Goal: Task Accomplishment & Management: Manage account settings

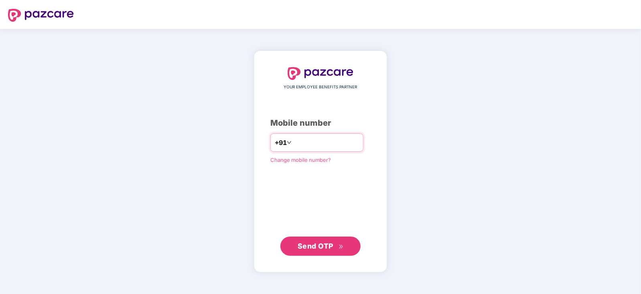
drag, startPoint x: 0, startPoint y: 0, endPoint x: 328, endPoint y: 140, distance: 356.5
click at [328, 140] on input "number" at bounding box center [326, 142] width 66 height 13
type input "**********"
click at [315, 248] on span "Send OTP" at bounding box center [316, 245] width 36 height 8
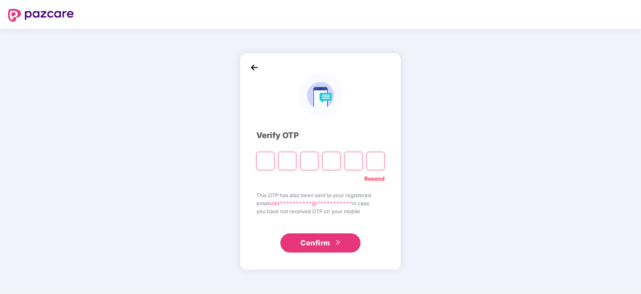
paste input "*"
type input "*"
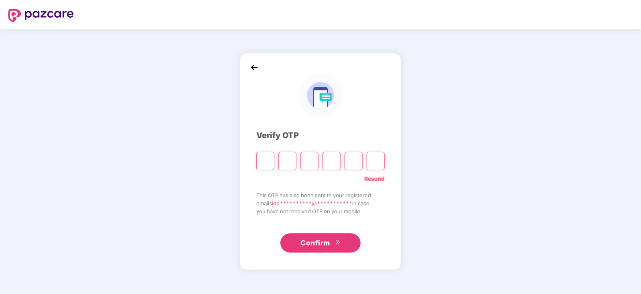
type input "*"
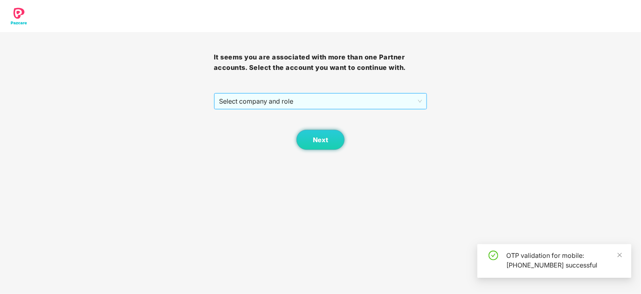
click at [234, 99] on span "Select company and role" at bounding box center [320, 100] width 203 height 15
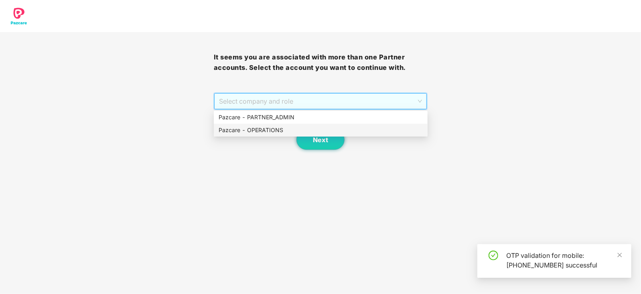
click at [239, 133] on div "Pazcare - OPERATIONS" at bounding box center [321, 130] width 204 height 9
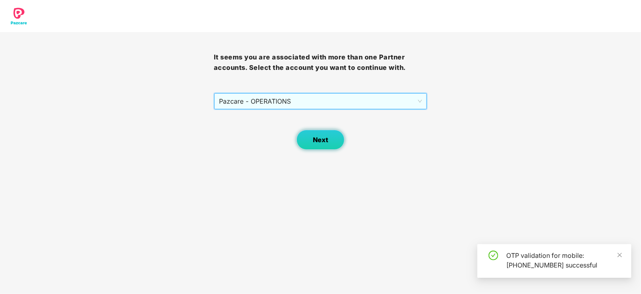
click at [311, 136] on button "Next" at bounding box center [320, 140] width 48 height 20
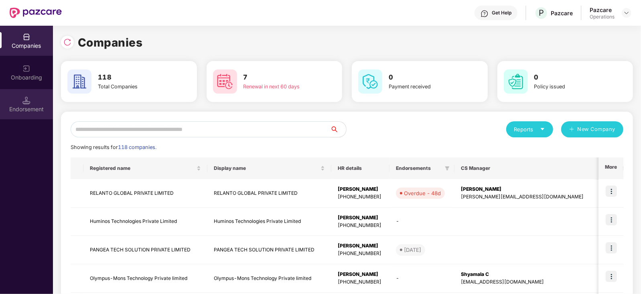
click at [22, 118] on div "Endorsement" at bounding box center [26, 104] width 53 height 30
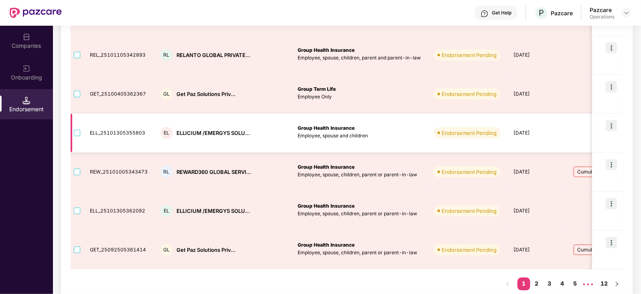
scroll to position [286, 0]
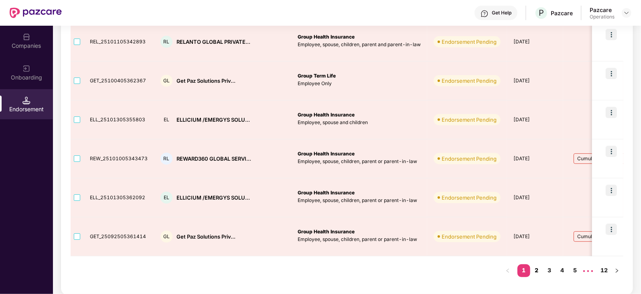
click at [538, 268] on link "2" at bounding box center [536, 270] width 13 height 12
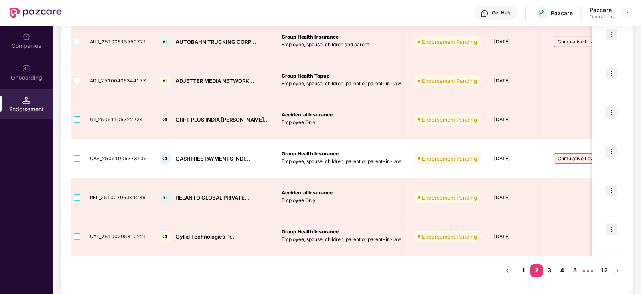
click at [525, 273] on link "1" at bounding box center [523, 270] width 13 height 12
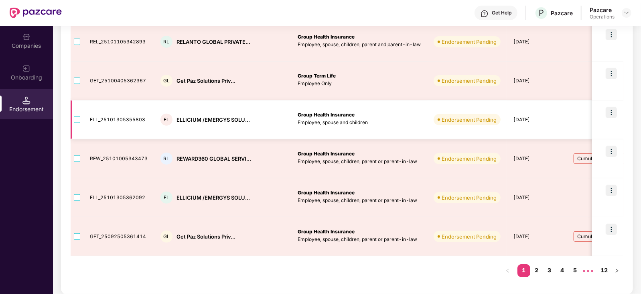
click at [77, 123] on td at bounding box center [77, 119] width 13 height 39
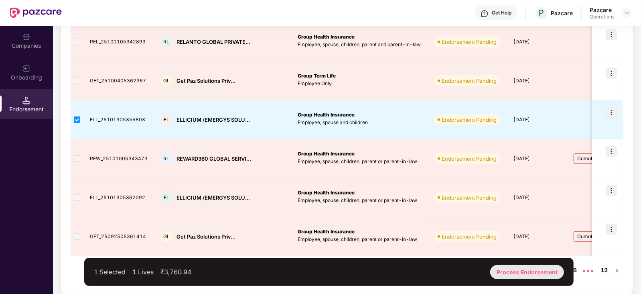
click at [510, 272] on div "Process Endorsement" at bounding box center [527, 272] width 74 height 14
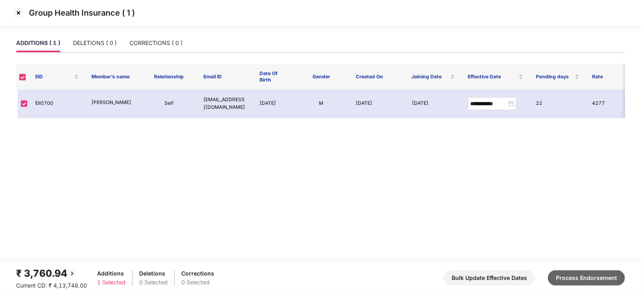
click at [575, 278] on button "Process Endorsement" at bounding box center [586, 277] width 77 height 15
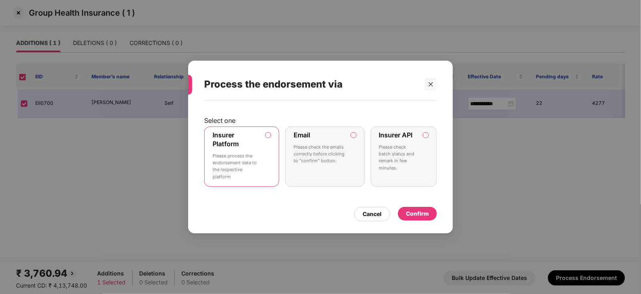
click at [433, 211] on div "Confirm" at bounding box center [417, 214] width 39 height 14
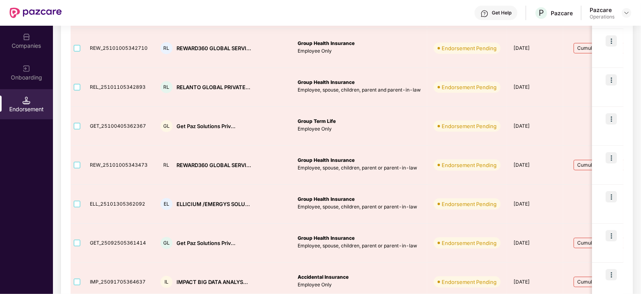
scroll to position [261, 0]
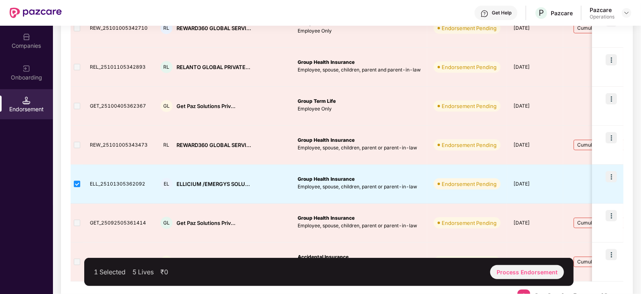
click at [510, 261] on div "1 Selected 5 Lives ₹0 Process Endorsement" at bounding box center [328, 271] width 489 height 28
click at [513, 277] on div "Process Endorsement" at bounding box center [527, 272] width 74 height 14
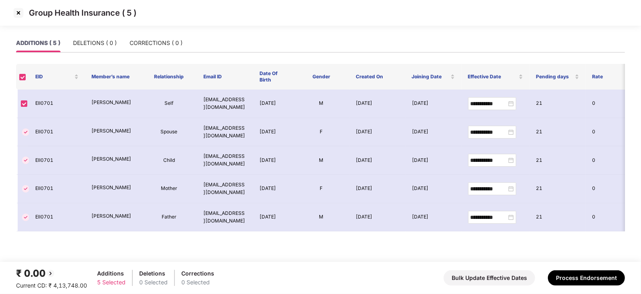
click at [579, 269] on div "₹ 0.00 Current CD: ₹ 4,13,748.00 Additions 5 Selected Deletions 0 Selected Corr…" at bounding box center [320, 277] width 609 height 24
click at [575, 275] on button "Process Endorsement" at bounding box center [586, 277] width 77 height 15
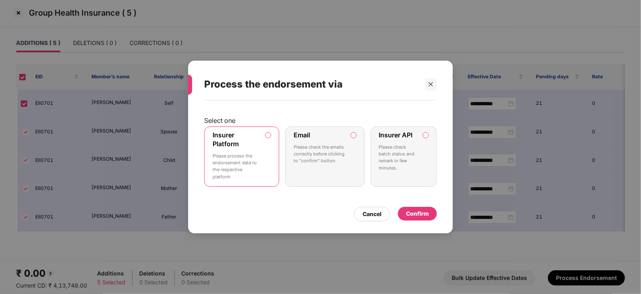
click at [411, 210] on div "Confirm" at bounding box center [417, 213] width 23 height 9
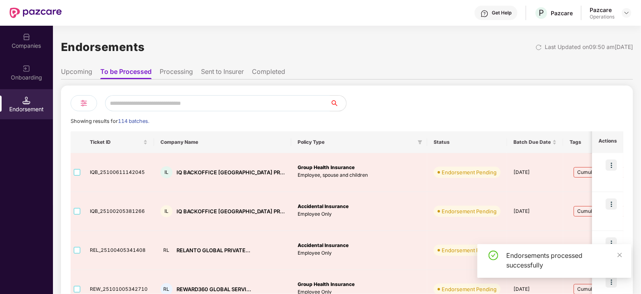
click at [425, 104] on div at bounding box center [485, 103] width 276 height 16
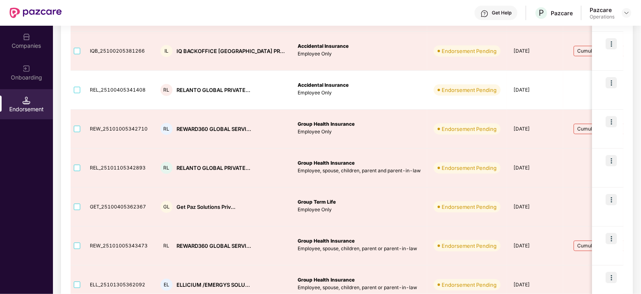
scroll to position [140, 0]
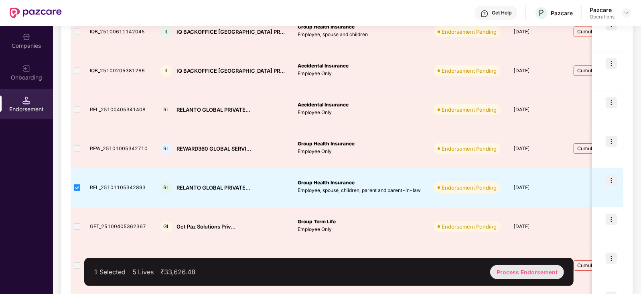
click at [549, 274] on div "Process Endorsement" at bounding box center [527, 272] width 74 height 14
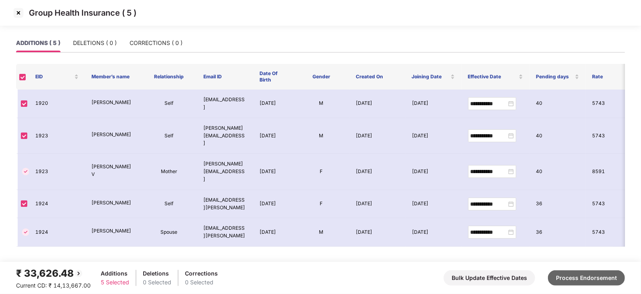
click at [610, 273] on button "Process Endorsement" at bounding box center [586, 277] width 77 height 15
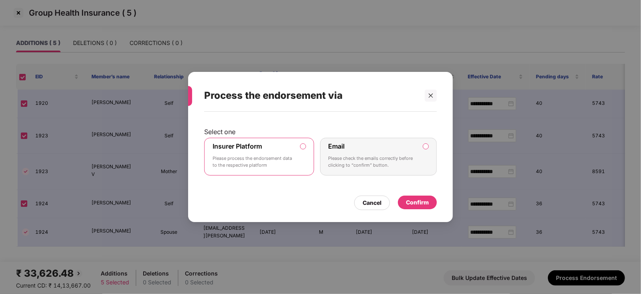
click at [411, 202] on div "Confirm" at bounding box center [417, 202] width 23 height 9
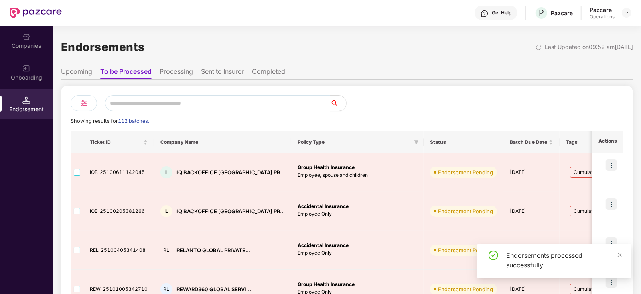
click at [397, 99] on div at bounding box center [485, 103] width 276 height 16
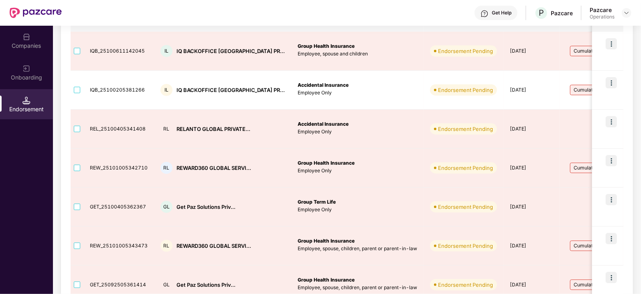
scroll to position [120, 0]
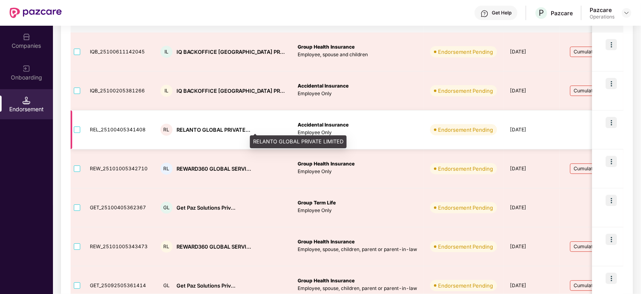
click at [195, 129] on div "RELANTO GLOBAL PRIVATE..." at bounding box center [213, 130] width 74 height 8
copy div "RELANTO"
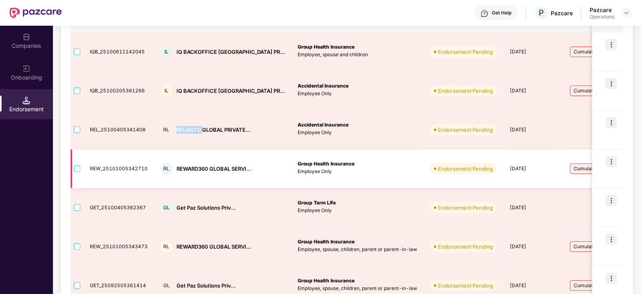
click at [612, 162] on img at bounding box center [611, 161] width 11 height 11
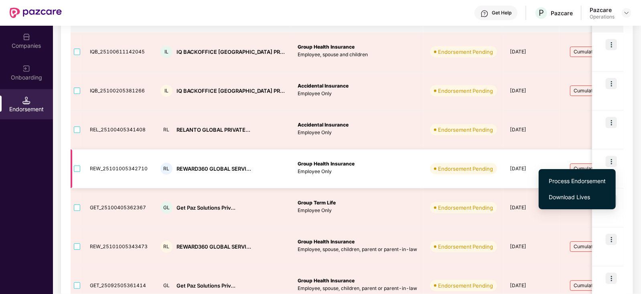
click at [372, 173] on p "Employee Only" at bounding box center [358, 172] width 120 height 8
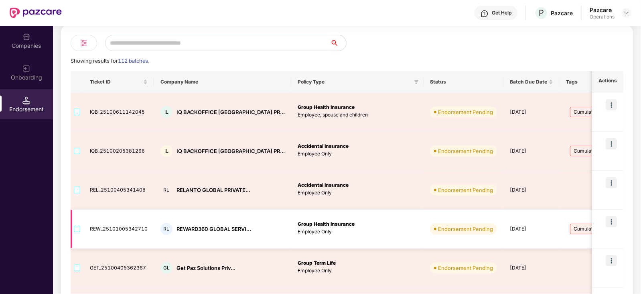
scroll to position [0, 0]
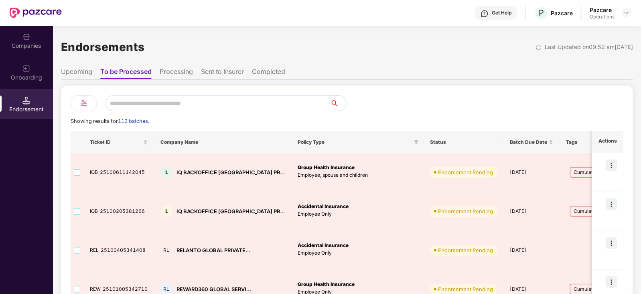
click at [87, 75] on li "Upcoming" at bounding box center [76, 73] width 31 height 12
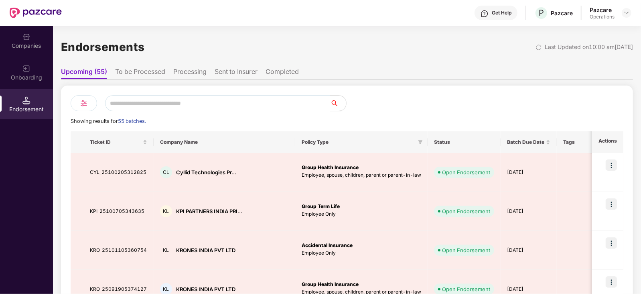
click at [136, 75] on li "To be Processed" at bounding box center [140, 73] width 50 height 12
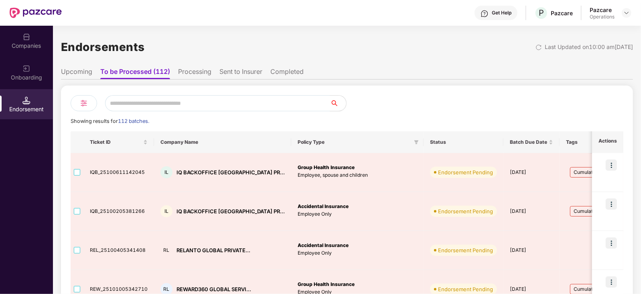
click at [207, 70] on li "Processing" at bounding box center [194, 73] width 33 height 12
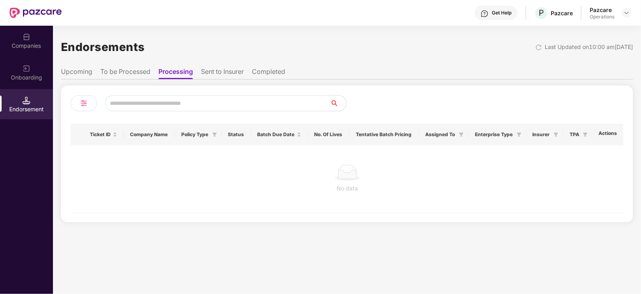
click at [244, 68] on li "Sent to Insurer" at bounding box center [222, 73] width 43 height 12
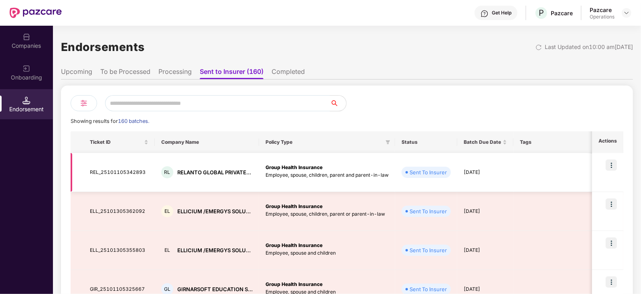
click at [613, 162] on img at bounding box center [611, 164] width 11 height 11
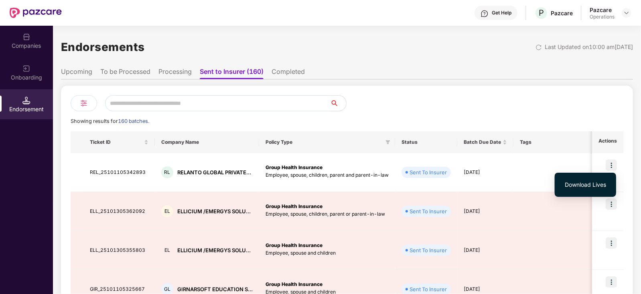
click at [589, 190] on li "Download Lives" at bounding box center [585, 184] width 61 height 16
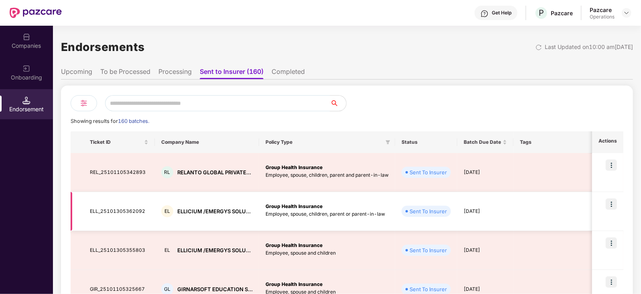
click at [611, 205] on img at bounding box center [611, 203] width 11 height 11
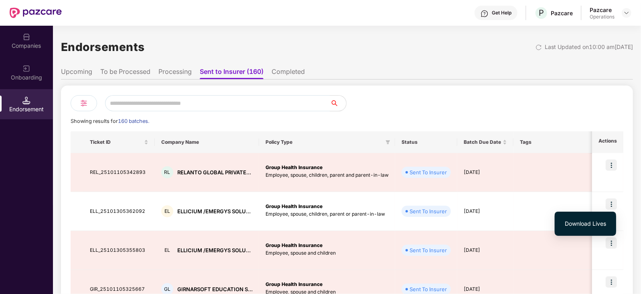
click at [587, 225] on span "Download Lives" at bounding box center [585, 223] width 41 height 9
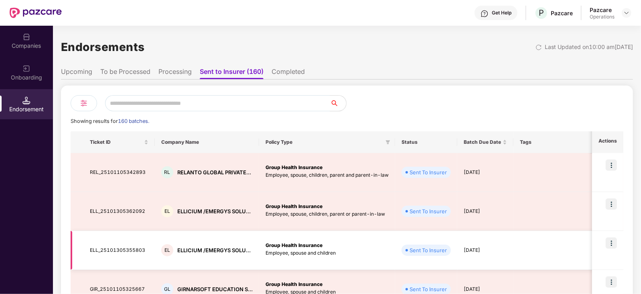
click at [612, 244] on img at bounding box center [611, 242] width 11 height 11
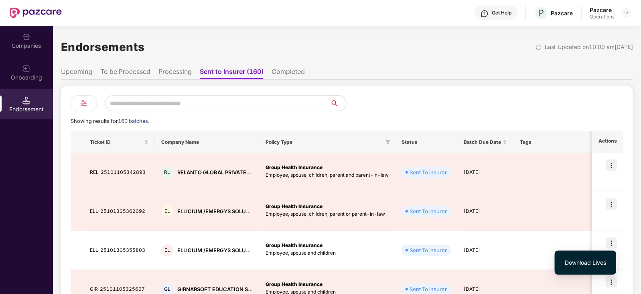
click at [592, 269] on li "Download Lives" at bounding box center [585, 262] width 61 height 16
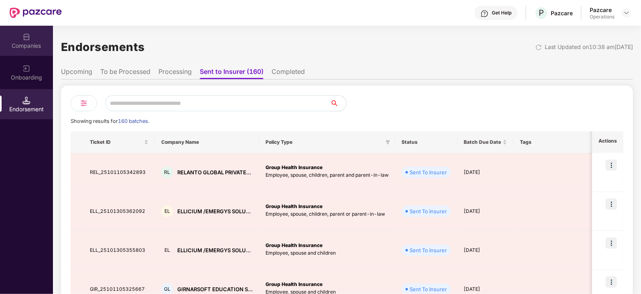
click at [32, 41] on div "Companies" at bounding box center [26, 41] width 53 height 30
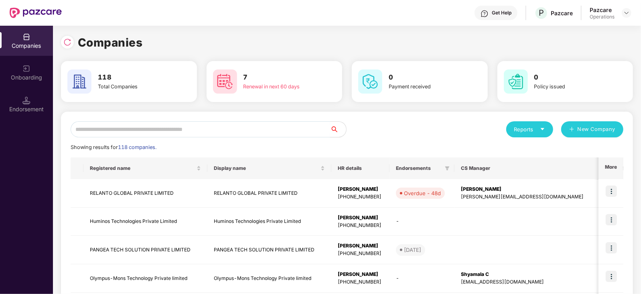
click at [164, 127] on input "text" at bounding box center [200, 129] width 259 height 16
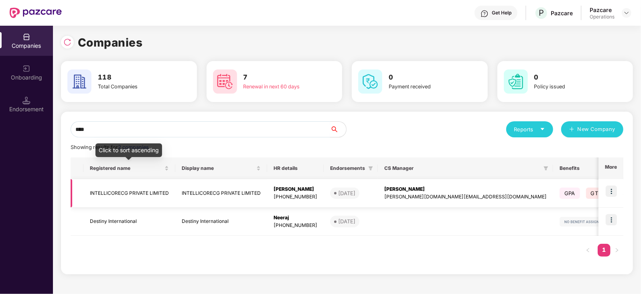
type input "****"
click at [146, 190] on td "INTELLICORECG PRIVATE LIMITED" at bounding box center [129, 193] width 92 height 28
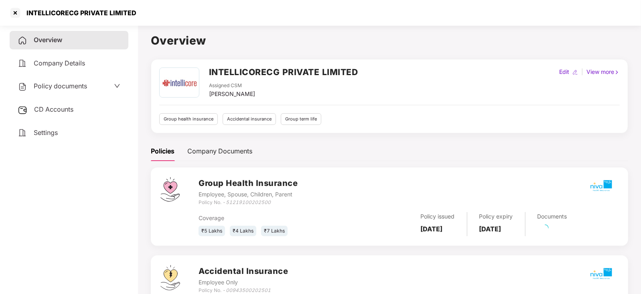
click at [40, 107] on span "CD Accounts" at bounding box center [53, 109] width 39 height 8
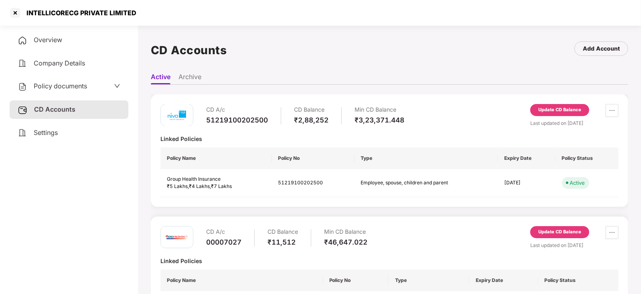
click at [546, 233] on div "Update CD Balance" at bounding box center [559, 231] width 43 height 7
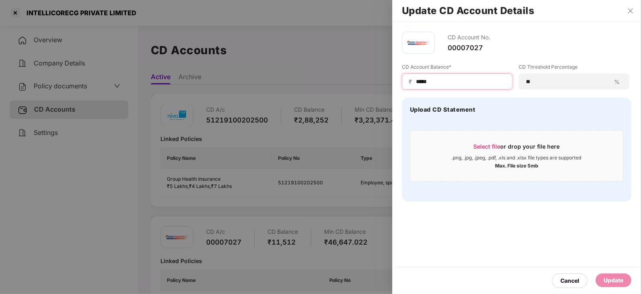
drag, startPoint x: 435, startPoint y: 78, endPoint x: 406, endPoint y: 79, distance: 29.3
click at [406, 79] on div "₹ *****" at bounding box center [457, 81] width 111 height 16
paste input
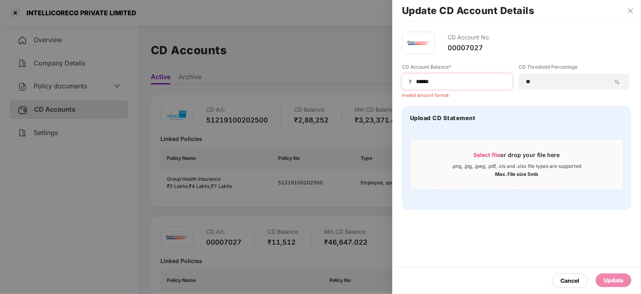
click at [414, 83] on span "₹" at bounding box center [412, 82] width 6 height 8
click at [417, 83] on input "*****" at bounding box center [460, 81] width 91 height 8
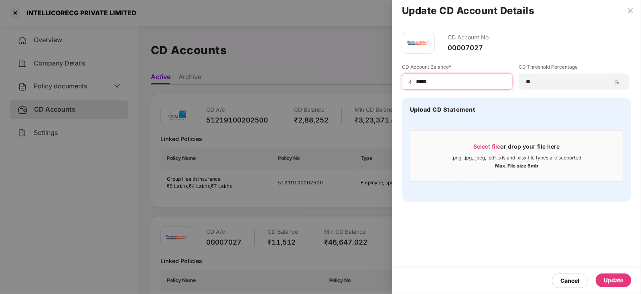
type input "*****"
click at [622, 280] on div "Update" at bounding box center [614, 280] width 20 height 9
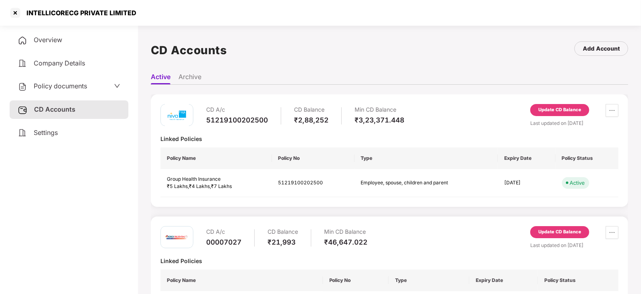
click at [78, 87] on span "Policy documents" at bounding box center [60, 86] width 53 height 8
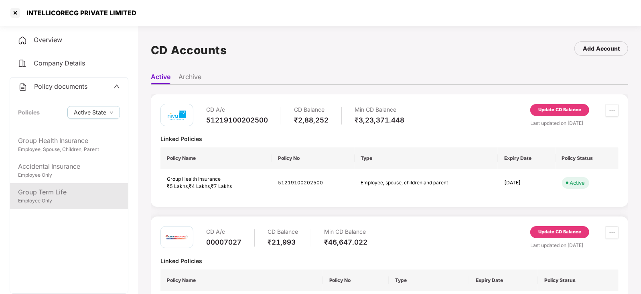
click at [47, 203] on div "Employee Only" at bounding box center [69, 201] width 102 height 8
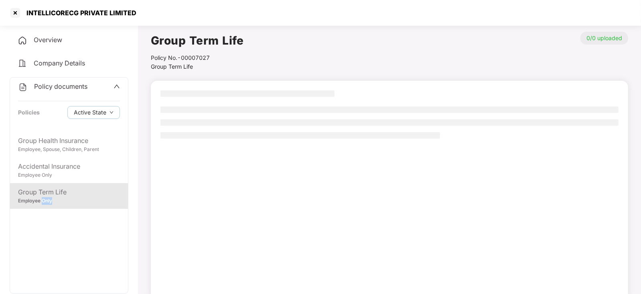
click at [47, 203] on div "Employee Only" at bounding box center [69, 201] width 102 height 8
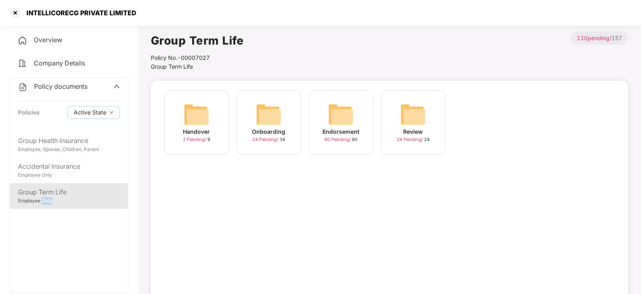
click at [350, 119] on img at bounding box center [341, 114] width 26 height 26
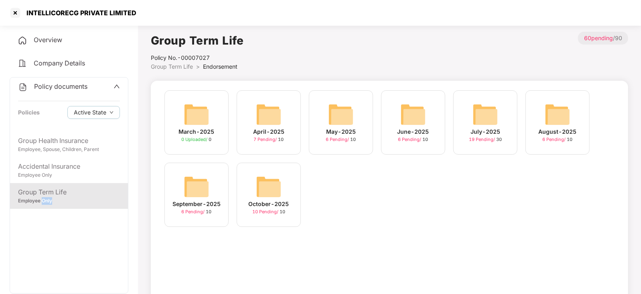
click at [267, 188] on img at bounding box center [269, 187] width 26 height 26
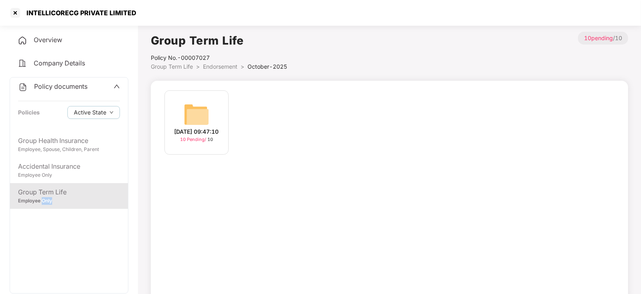
click at [198, 119] on img at bounding box center [197, 114] width 26 height 26
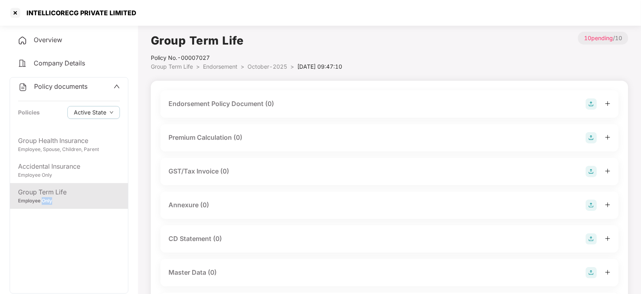
click at [590, 100] on img at bounding box center [591, 103] width 11 height 11
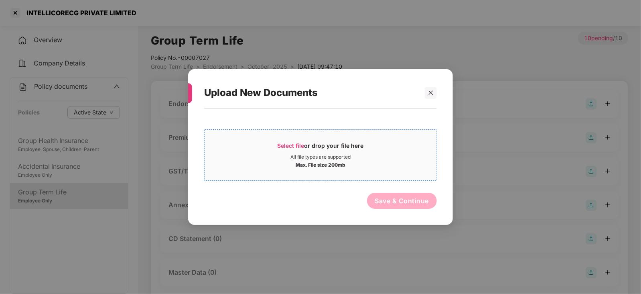
click at [291, 147] on span "Select file" at bounding box center [291, 145] width 27 height 7
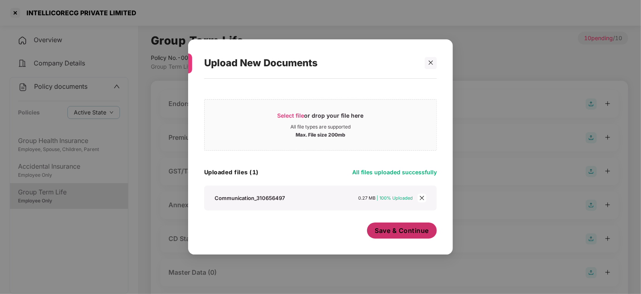
click at [409, 225] on button "Save & Continue" at bounding box center [402, 230] width 70 height 16
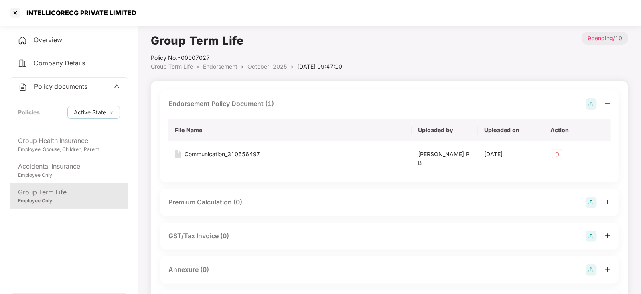
click at [587, 199] on img at bounding box center [591, 202] width 11 height 11
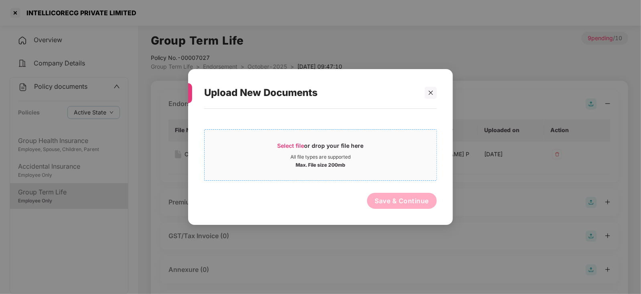
click at [293, 140] on span "Select file or drop your file here All file types are supported Max. File size …" at bounding box center [321, 155] width 232 height 38
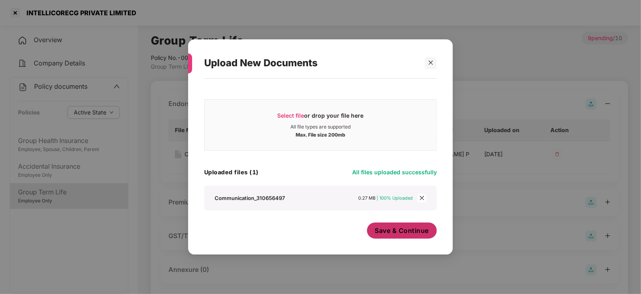
click at [396, 232] on span "Save & Continue" at bounding box center [402, 230] width 54 height 9
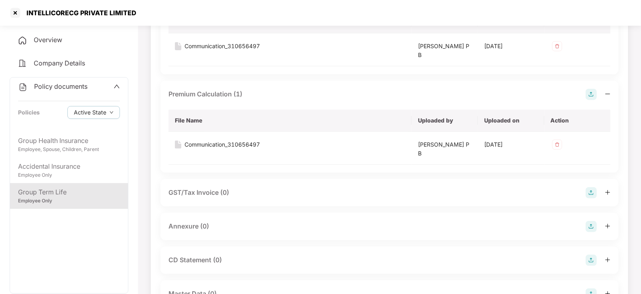
scroll to position [160, 0]
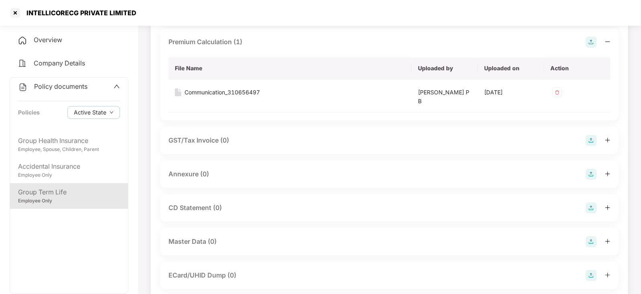
click at [593, 177] on img at bounding box center [591, 173] width 11 height 11
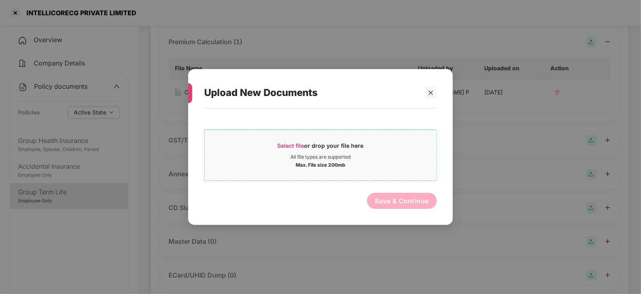
click at [294, 146] on span "Select file" at bounding box center [291, 145] width 27 height 7
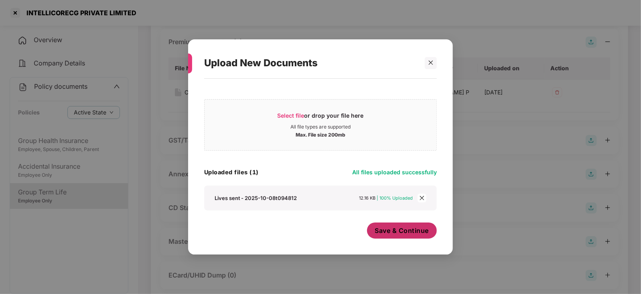
click at [391, 229] on span "Save & Continue" at bounding box center [402, 230] width 54 height 9
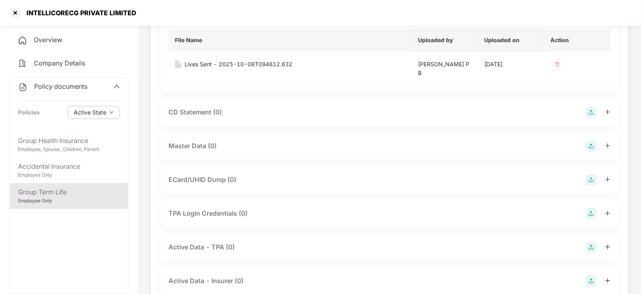
scroll to position [320, 0]
click at [594, 143] on img at bounding box center [591, 145] width 11 height 11
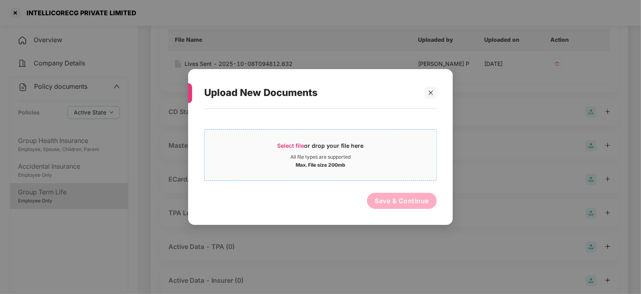
click at [294, 142] on span "Select file" at bounding box center [291, 145] width 27 height 7
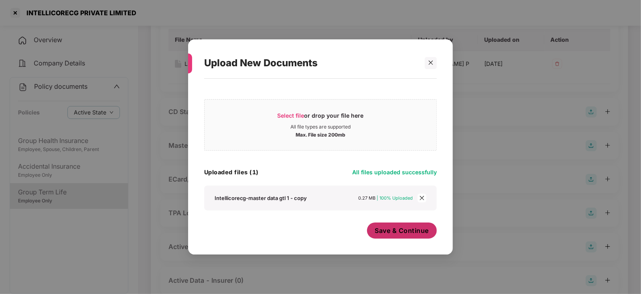
click at [400, 229] on span "Save & Continue" at bounding box center [402, 230] width 54 height 9
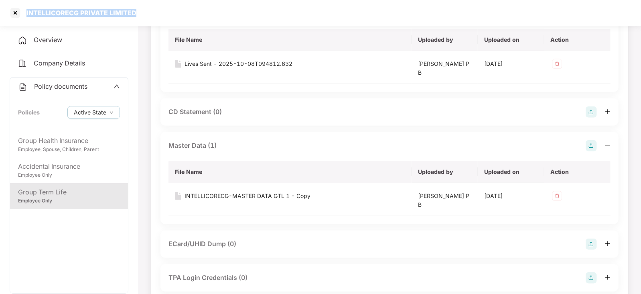
drag, startPoint x: 22, startPoint y: 11, endPoint x: 164, endPoint y: 13, distance: 142.4
click at [164, 13] on div "INTELLICORECG PRIVATE LIMITED" at bounding box center [320, 13] width 641 height 26
copy div "INTELLICORECG PRIVATE LIMITED"
click at [16, 16] on div at bounding box center [15, 12] width 13 height 13
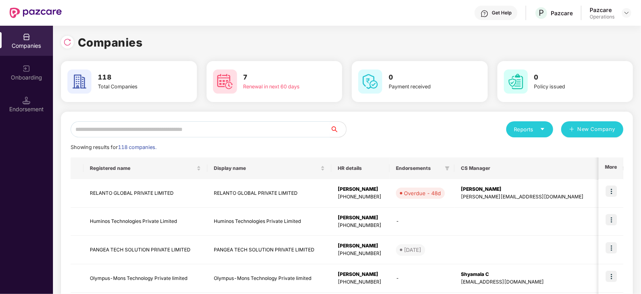
click at [162, 131] on input "text" at bounding box center [200, 129] width 259 height 16
paste input "**********"
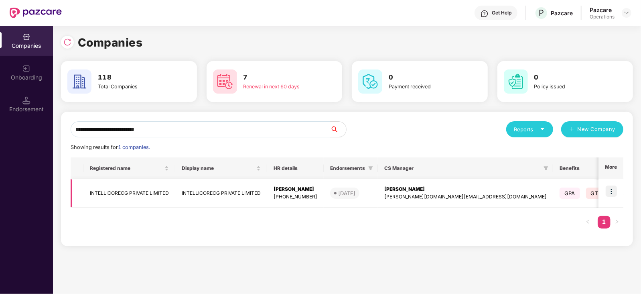
type input "**********"
click at [612, 191] on img at bounding box center [611, 190] width 11 height 11
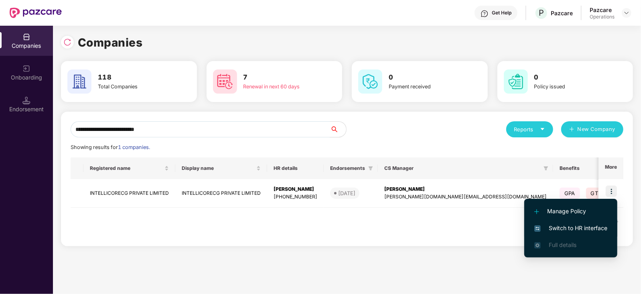
click at [590, 225] on span "Switch to HR interface" at bounding box center [570, 227] width 73 height 9
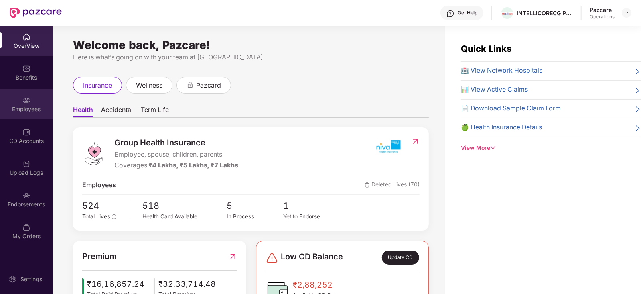
click at [28, 110] on div "Employees" at bounding box center [26, 109] width 53 height 8
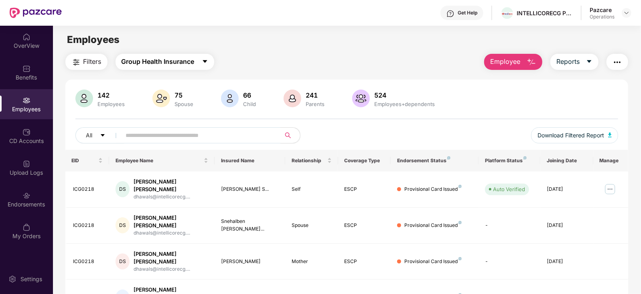
click at [199, 61] on button "Group Health Insurance" at bounding box center [164, 62] width 99 height 16
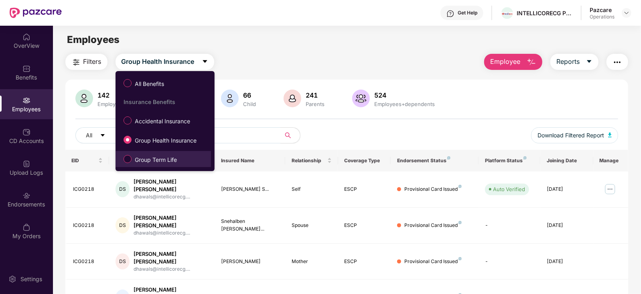
click at [136, 157] on span "Group Term Life" at bounding box center [156, 159] width 49 height 9
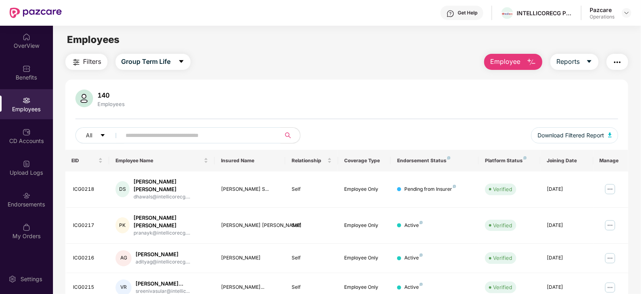
click at [87, 56] on button "Filters" at bounding box center [86, 62] width 42 height 16
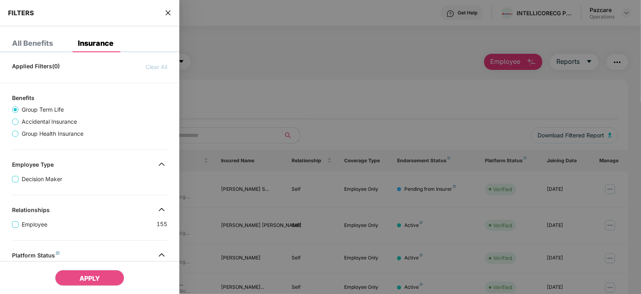
click at [79, 133] on span "Group Health Insurance" at bounding box center [52, 133] width 68 height 9
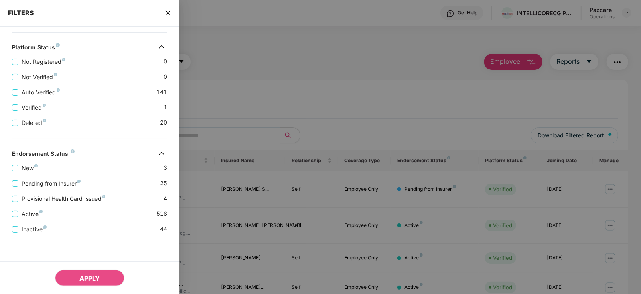
scroll to position [269, 0]
click at [66, 185] on span "Pending from Insurer" at bounding box center [50, 183] width 65 height 9
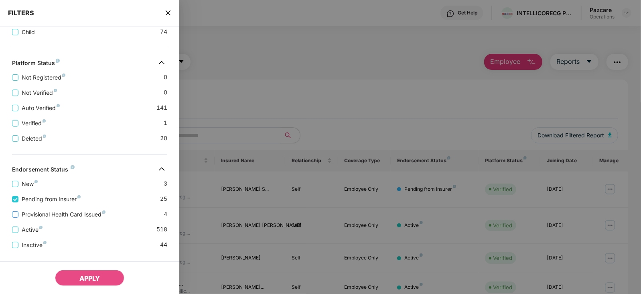
click at [66, 216] on span "Provisional Health Card Issued" at bounding box center [63, 214] width 90 height 9
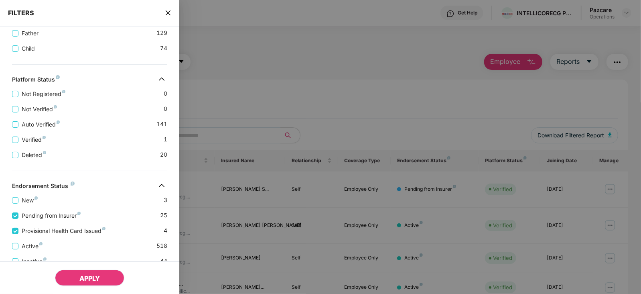
click at [89, 274] on span "APPLY" at bounding box center [89, 278] width 20 height 8
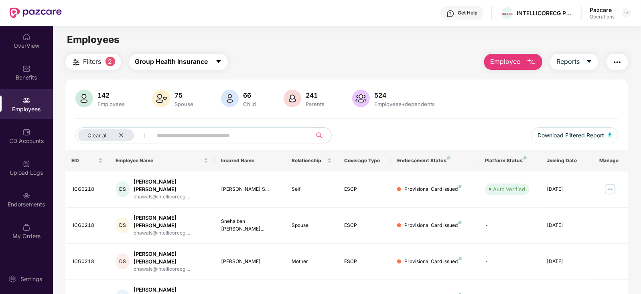
click at [195, 66] on span "Group Health Insurance" at bounding box center [171, 62] width 73 height 10
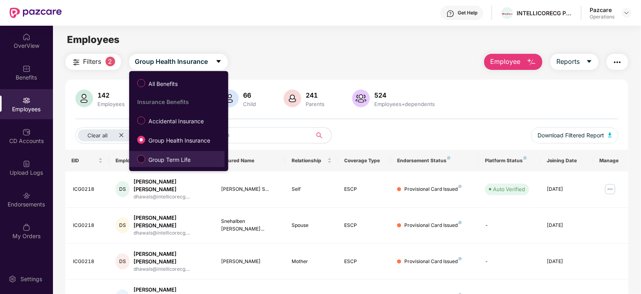
click at [170, 156] on span "Group Term Life" at bounding box center [169, 159] width 49 height 9
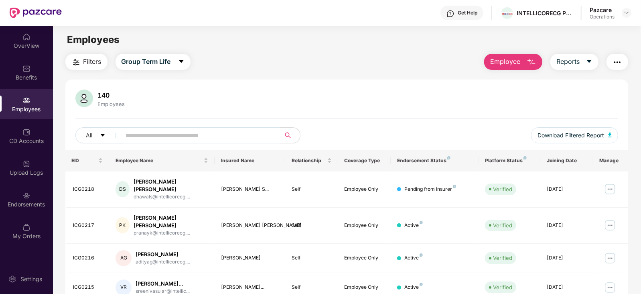
click at [91, 65] on span "Filters" at bounding box center [92, 62] width 18 height 10
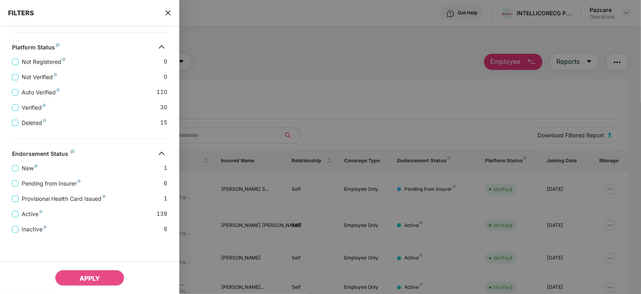
scroll to position [209, 0]
click at [79, 198] on span "Provisional Health Card Issued" at bounding box center [63, 198] width 90 height 9
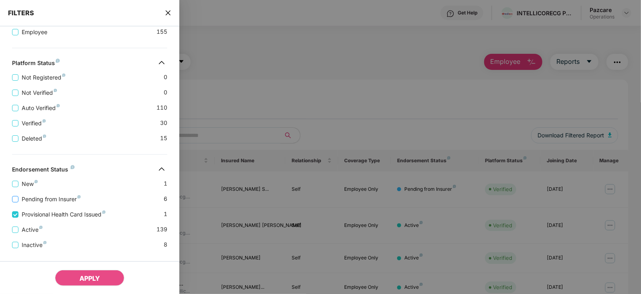
click at [66, 196] on span "Pending from Insurer" at bounding box center [50, 199] width 65 height 9
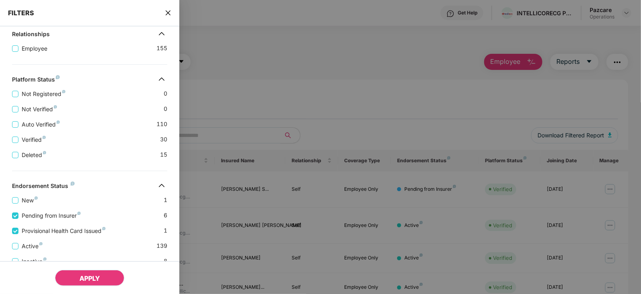
click at [98, 281] on span "APPLY" at bounding box center [89, 278] width 20 height 8
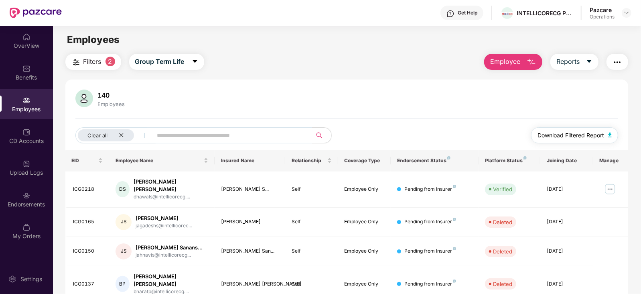
click at [609, 131] on button "Download Filtered Report" at bounding box center [574, 135] width 87 height 16
click at [624, 51] on main "Employees Filters 2 Group Term Life Employee Reports 140 Employees Clear all Do…" at bounding box center [347, 173] width 588 height 294
click at [622, 61] on button "button" at bounding box center [617, 62] width 22 height 16
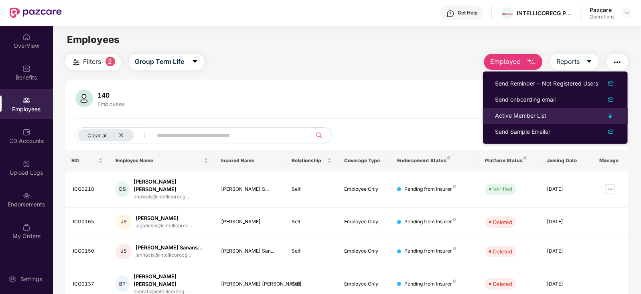
click at [525, 109] on li "Active Member List" at bounding box center [555, 115] width 145 height 16
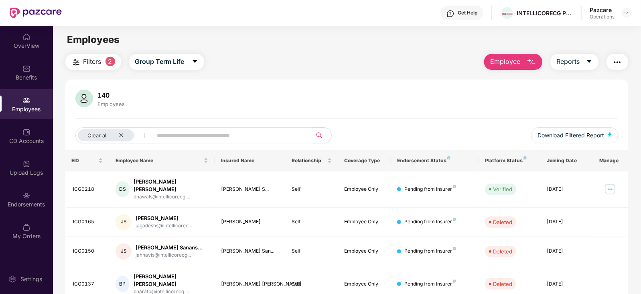
click at [616, 62] on img "button" at bounding box center [617, 62] width 10 height 10
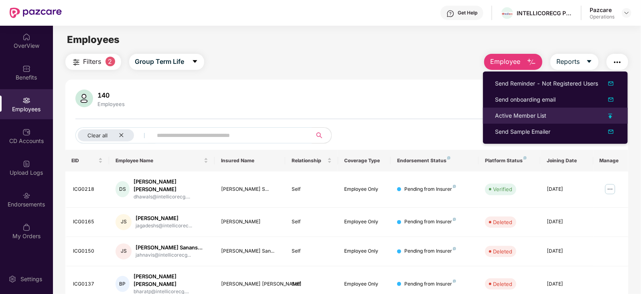
click at [525, 115] on div "Active Member List" at bounding box center [520, 115] width 51 height 9
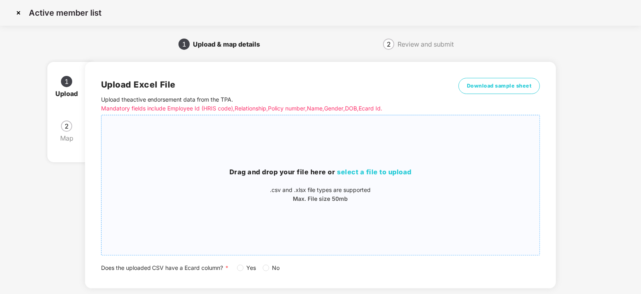
click at [348, 168] on span "select a file to upload" at bounding box center [374, 172] width 75 height 8
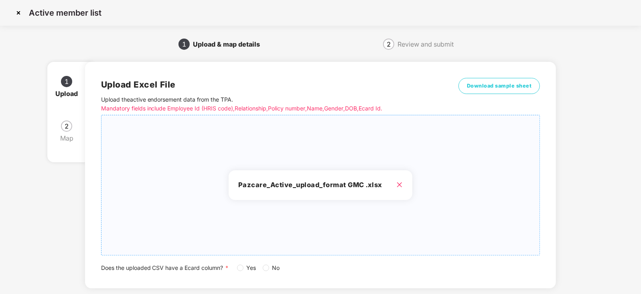
scroll to position [45, 0]
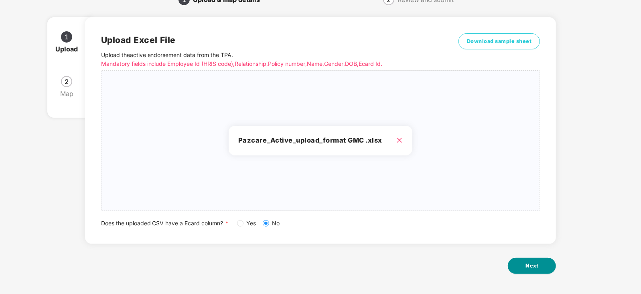
click at [519, 261] on button "Next" at bounding box center [532, 265] width 48 height 16
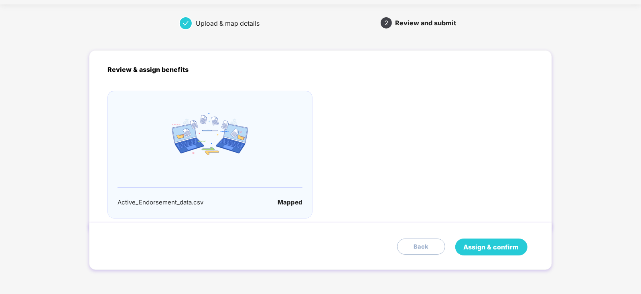
scroll to position [0, 0]
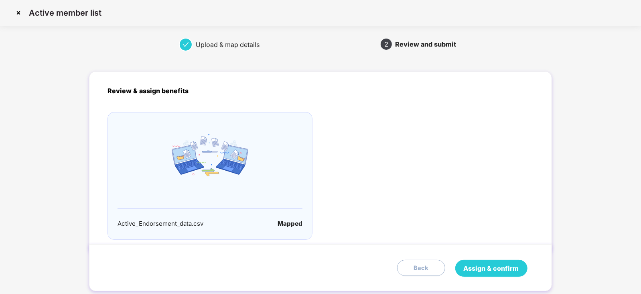
click at [498, 271] on span "Assign & confirm" at bounding box center [491, 268] width 55 height 10
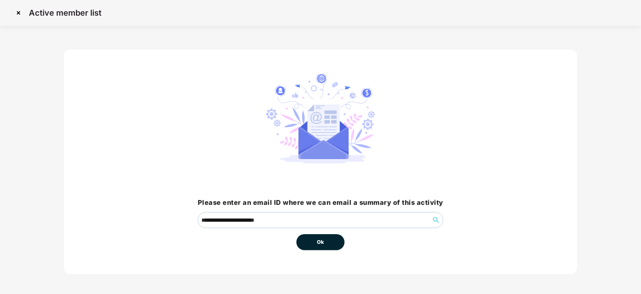
click at [315, 241] on button "Ok" at bounding box center [320, 242] width 48 height 16
click at [318, 241] on span "Ok" at bounding box center [320, 242] width 7 height 8
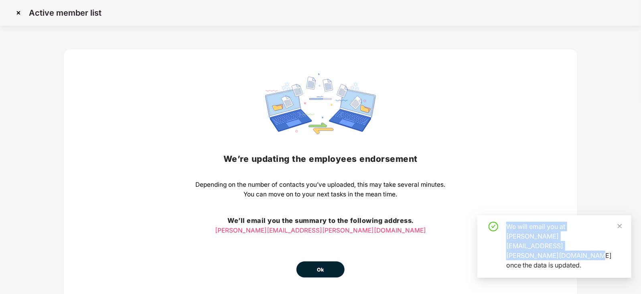
click at [318, 241] on div "We’re updating the employees endorsement Depending on the number of contacts yo…" at bounding box center [321, 175] width 250 height 204
click at [320, 275] on button "Ok" at bounding box center [320, 269] width 48 height 16
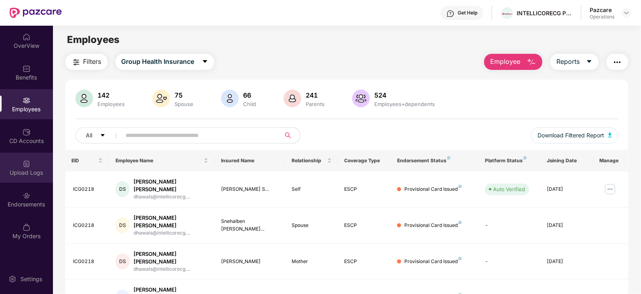
click at [27, 170] on div "Upload Logs" at bounding box center [26, 172] width 53 height 8
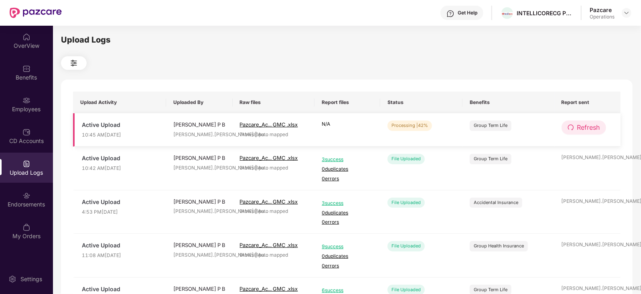
click at [593, 124] on span "Refresh" at bounding box center [588, 127] width 23 height 10
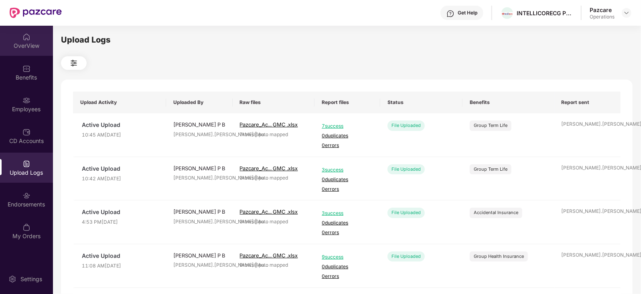
click at [28, 46] on div "OverView" at bounding box center [26, 46] width 53 height 8
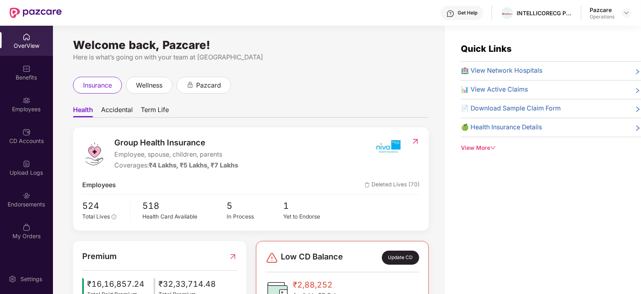
click at [634, 18] on header "Get Help INTELLICORECG PRIVATE LIMITED Pazcare Operations" at bounding box center [320, 13] width 641 height 26
click at [628, 14] on img at bounding box center [626, 13] width 6 height 6
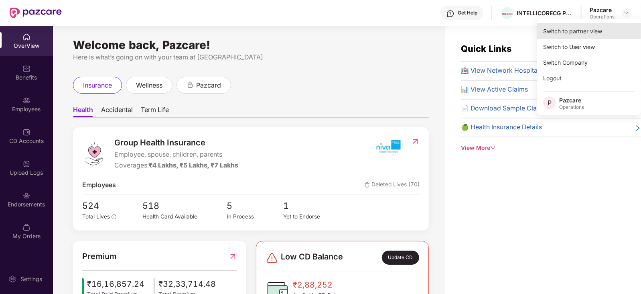
click at [595, 26] on div "Switch to partner view" at bounding box center [589, 31] width 104 height 16
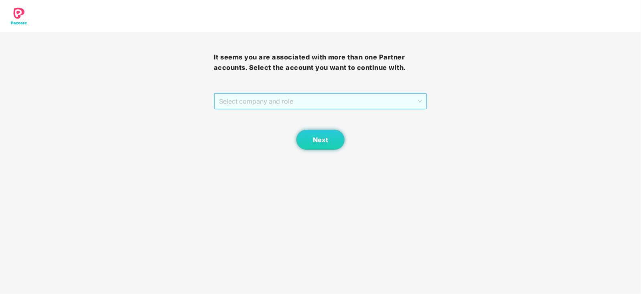
click at [284, 105] on span "Select company and role" at bounding box center [320, 100] width 203 height 15
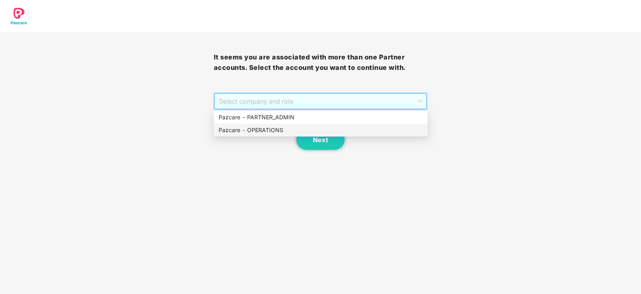
click at [266, 134] on div "Pazcare - OPERATIONS" at bounding box center [321, 130] width 204 height 9
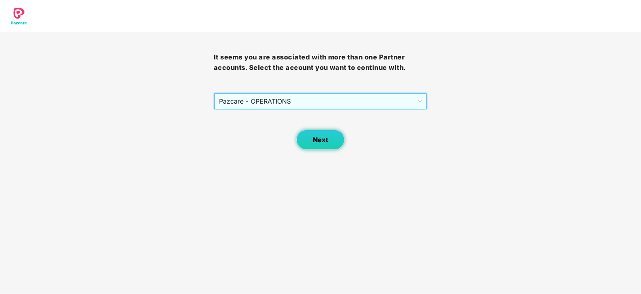
click at [306, 141] on button "Next" at bounding box center [320, 140] width 48 height 20
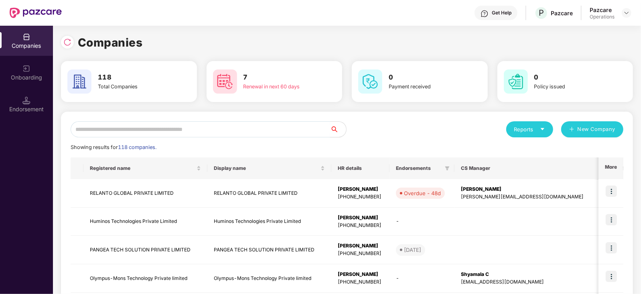
click at [238, 128] on input "text" at bounding box center [200, 129] width 259 height 16
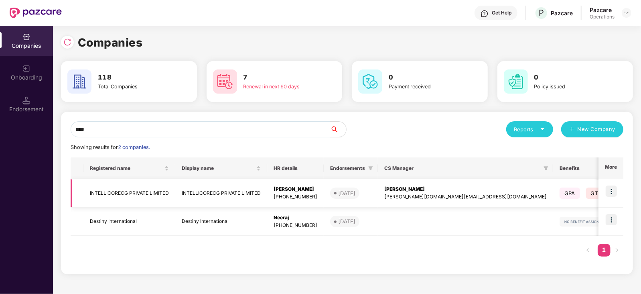
type input "****"
click at [139, 197] on td "INTELLICORECG PRIVATE LIMITED" at bounding box center [129, 193] width 92 height 28
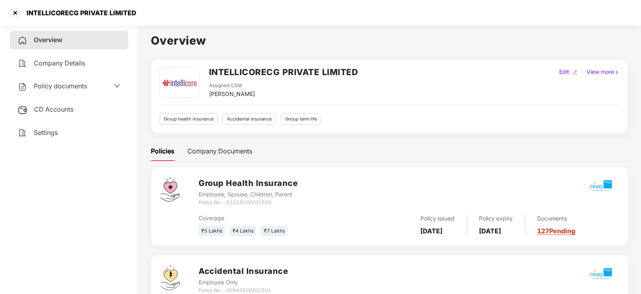
click at [51, 113] on span "CD Accounts" at bounding box center [53, 109] width 39 height 8
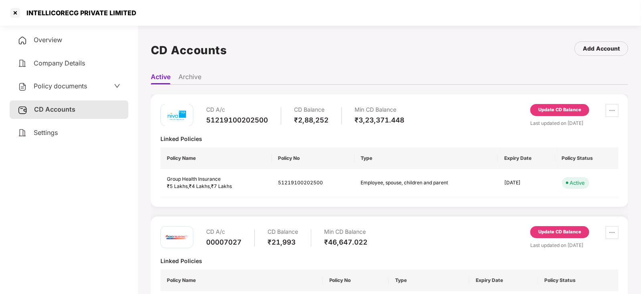
click at [558, 109] on div "Update CD Balance" at bounding box center [559, 109] width 43 height 7
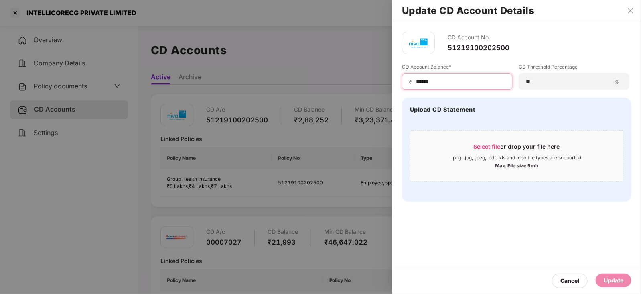
drag, startPoint x: 447, startPoint y: 81, endPoint x: 408, endPoint y: 83, distance: 39.3
click at [408, 83] on div "₹ ******" at bounding box center [457, 81] width 111 height 16
paste input "***"
type input "*********"
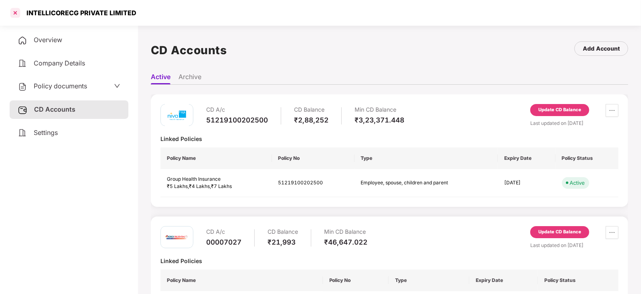
click at [18, 18] on div at bounding box center [15, 12] width 13 height 13
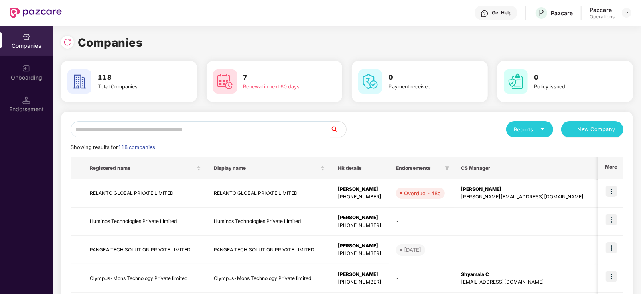
click at [203, 123] on input "text" at bounding box center [200, 129] width 259 height 16
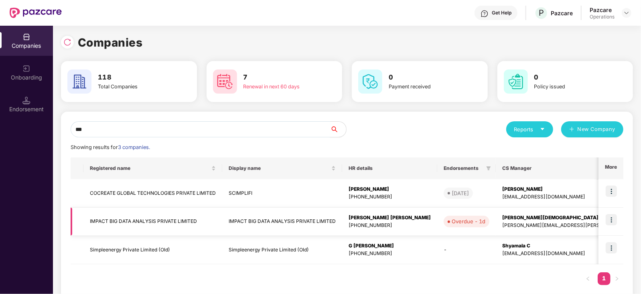
type input "***"
click at [138, 225] on td "IMPACT BIG DATA ANALYSIS PRIVATE LIMITED" at bounding box center [152, 221] width 139 height 28
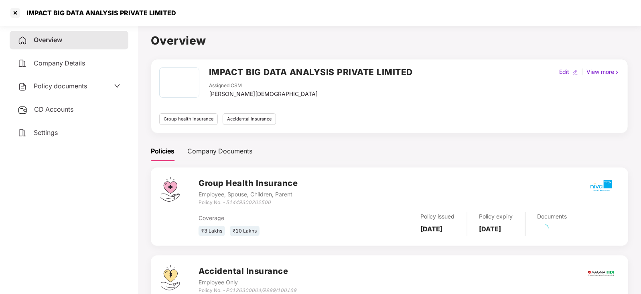
click at [71, 107] on span "CD Accounts" at bounding box center [53, 109] width 39 height 8
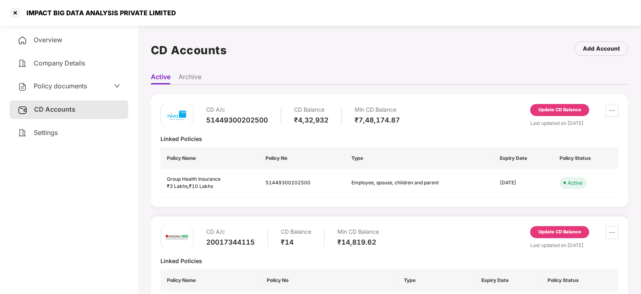
click at [549, 110] on div "Update CD Balance" at bounding box center [559, 109] width 43 height 7
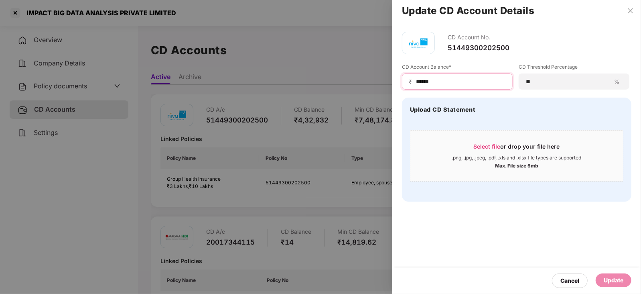
drag, startPoint x: 441, startPoint y: 81, endPoint x: 414, endPoint y: 81, distance: 26.9
click at [414, 81] on div "₹ ******" at bounding box center [457, 81] width 111 height 16
paste input "***"
type input "*********"
click at [611, 264] on div "CD Account No. 51449300202500 CD Account Balance* ₹ ********* CD Threshold Perc…" at bounding box center [516, 158] width 249 height 272
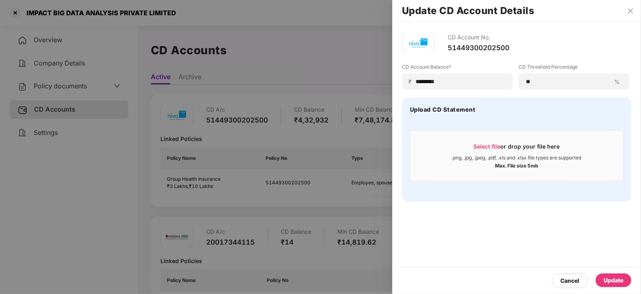
click at [611, 280] on div "Update" at bounding box center [614, 280] width 20 height 9
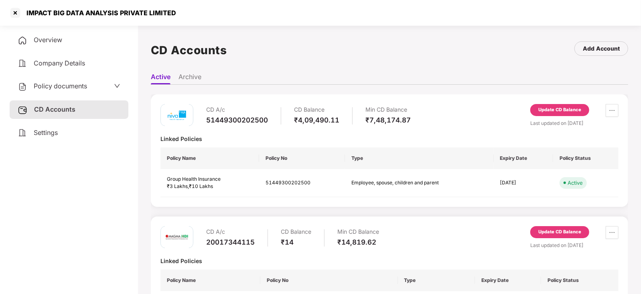
click at [61, 86] on span "Policy documents" at bounding box center [60, 86] width 53 height 8
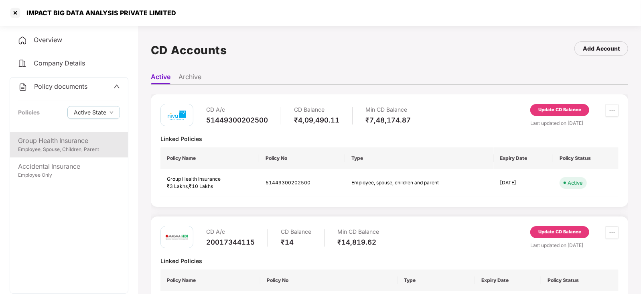
click at [73, 147] on div "Employee, Spouse, Children, Parent" at bounding box center [69, 150] width 102 height 8
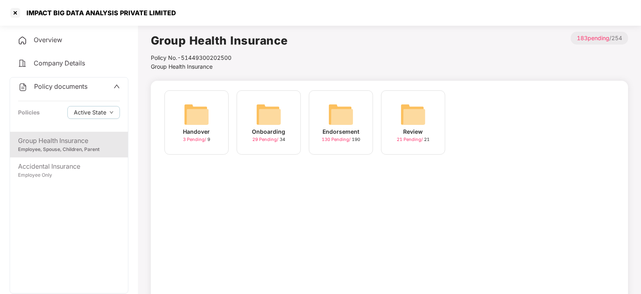
click at [341, 115] on img at bounding box center [341, 114] width 26 height 26
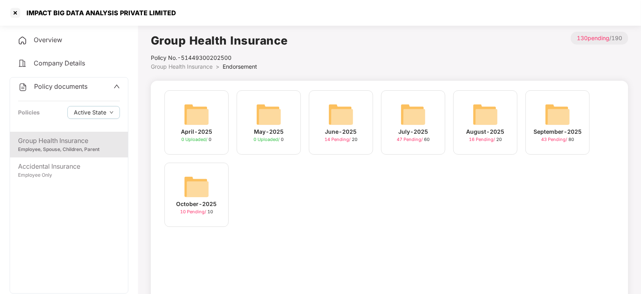
click at [200, 192] on img at bounding box center [197, 187] width 26 height 26
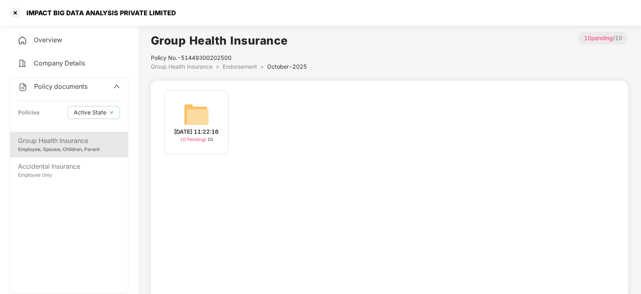
click at [206, 127] on div "08-Oct-2025 11:22:16" at bounding box center [196, 131] width 45 height 9
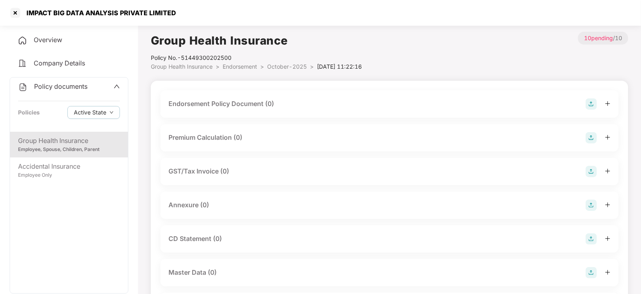
click at [591, 108] on img at bounding box center [591, 103] width 11 height 11
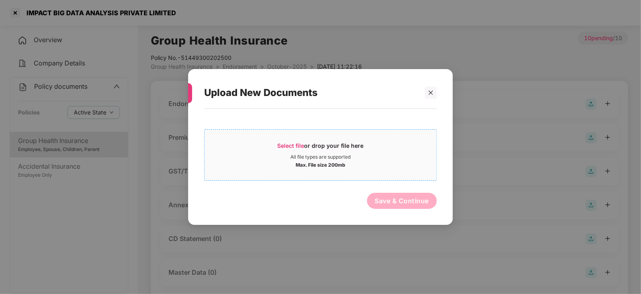
click at [293, 148] on span "Select file" at bounding box center [291, 145] width 27 height 7
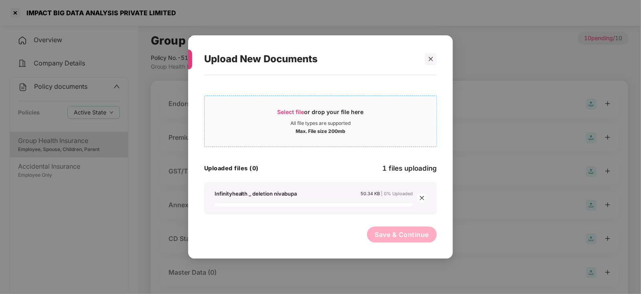
click at [291, 110] on span "Select file" at bounding box center [291, 111] width 27 height 7
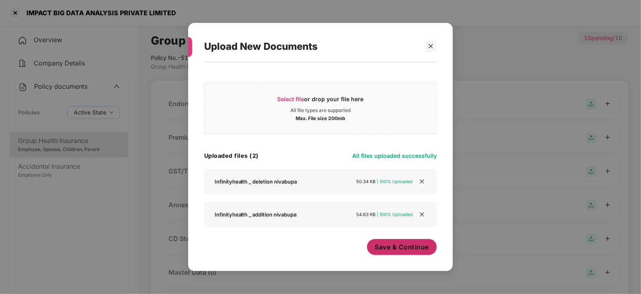
click at [396, 246] on span "Save & Continue" at bounding box center [402, 246] width 54 height 9
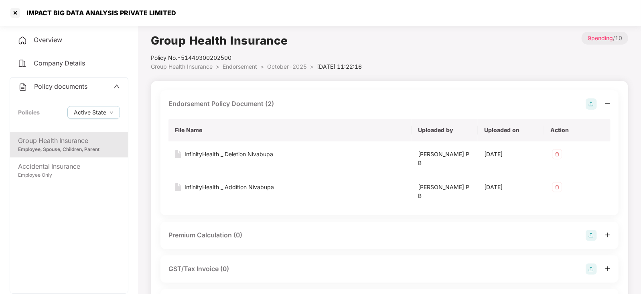
click at [593, 233] on img at bounding box center [591, 234] width 11 height 11
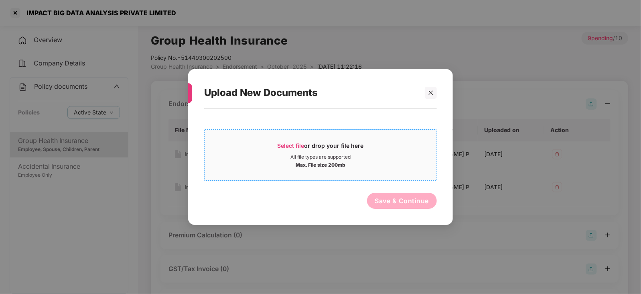
click at [292, 144] on span "Select file" at bounding box center [291, 145] width 27 height 7
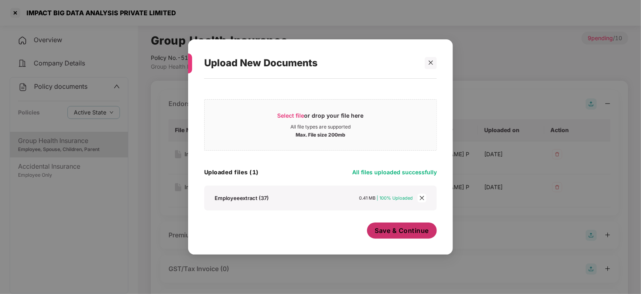
click at [390, 231] on span "Save & Continue" at bounding box center [402, 230] width 54 height 9
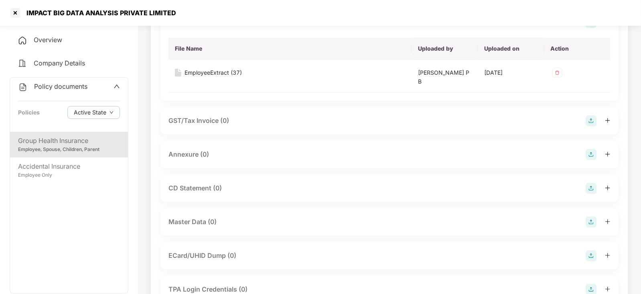
scroll to position [221, 0]
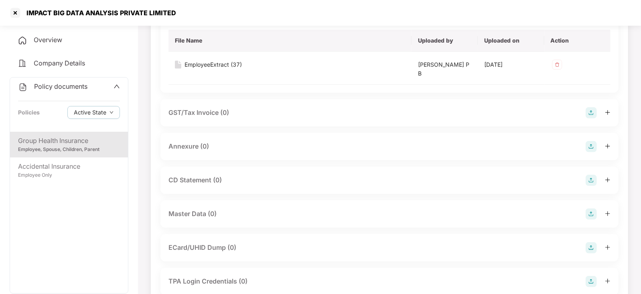
click at [593, 145] on img at bounding box center [591, 146] width 11 height 11
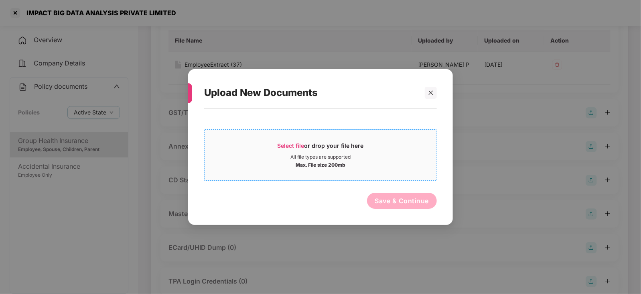
click at [294, 144] on span "Select file" at bounding box center [291, 145] width 27 height 7
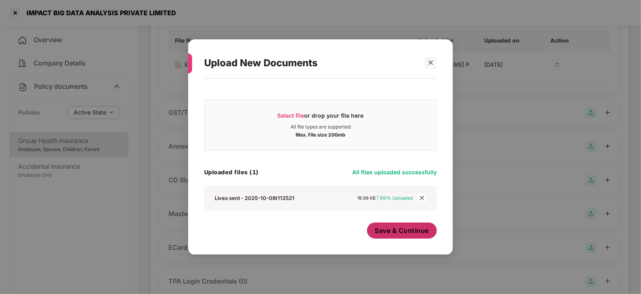
click at [385, 236] on button "Save & Continue" at bounding box center [402, 230] width 70 height 16
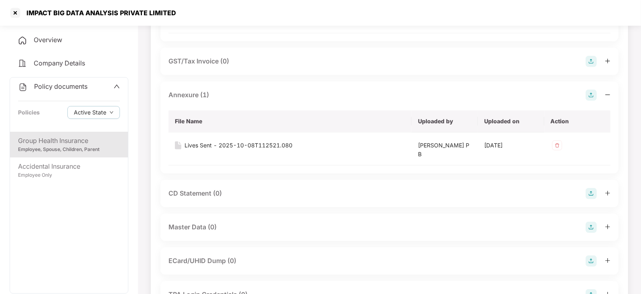
scroll to position [320, 0]
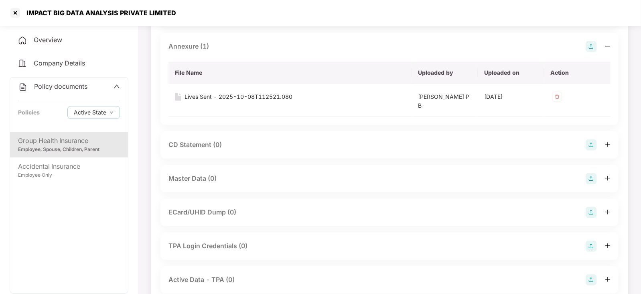
click at [593, 147] on img at bounding box center [591, 144] width 11 height 11
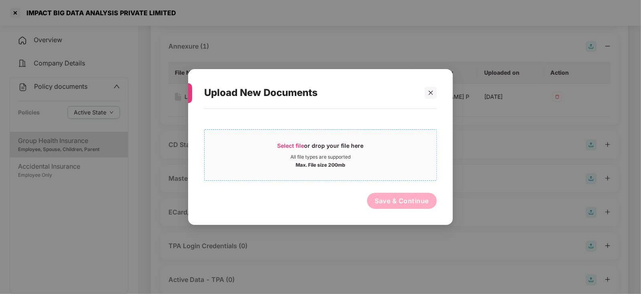
click at [302, 146] on span "Select file" at bounding box center [291, 145] width 27 height 7
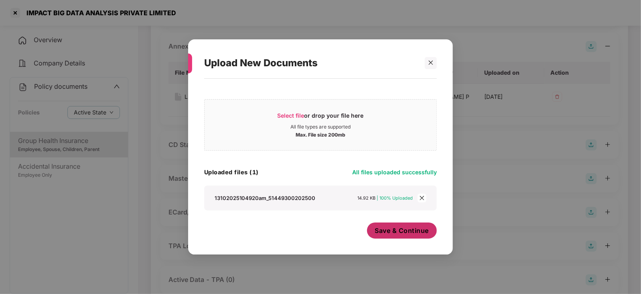
click at [405, 237] on button "Save & Continue" at bounding box center [402, 230] width 70 height 16
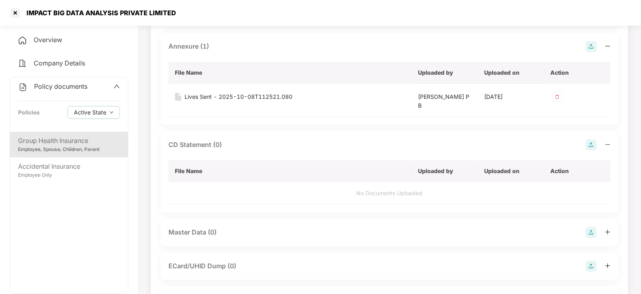
scroll to position [340, 0]
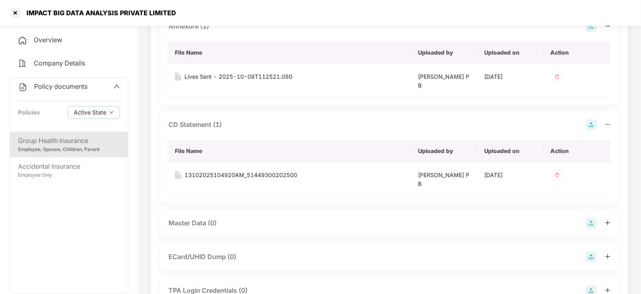
click at [592, 215] on div "Master Data (0)" at bounding box center [389, 222] width 458 height 27
click at [591, 219] on img at bounding box center [591, 222] width 11 height 11
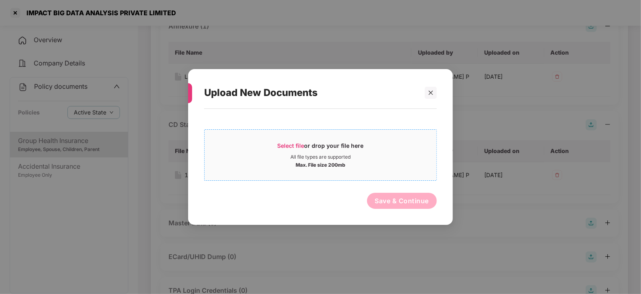
click at [299, 146] on span "Select file" at bounding box center [291, 145] width 27 height 7
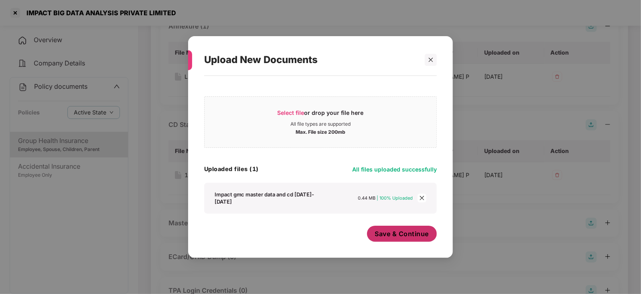
click at [386, 244] on div "Save & Continue" at bounding box center [402, 235] width 70 height 20
click at [389, 239] on button "Save & Continue" at bounding box center [402, 233] width 70 height 16
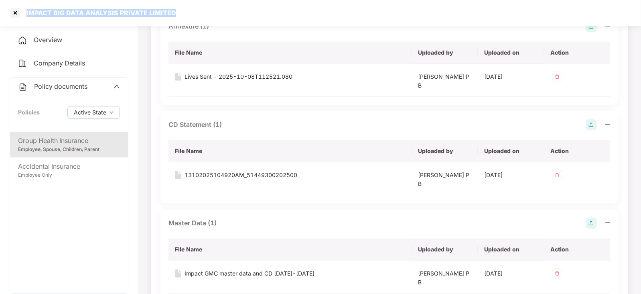
drag, startPoint x: 24, startPoint y: 14, endPoint x: 175, endPoint y: 12, distance: 150.8
click at [175, 12] on div "IMPACT BIG DATA ANALYSIS PRIVATE LIMITED" at bounding box center [320, 13] width 641 height 26
copy div "IMPACT BIG DATA ANALYSIS PRIVATE LIMITED"
click at [11, 13] on div at bounding box center [15, 12] width 13 height 13
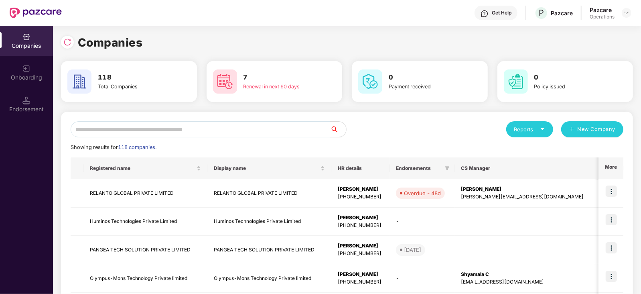
click at [204, 121] on input "text" at bounding box center [200, 129] width 259 height 16
paste input "**********"
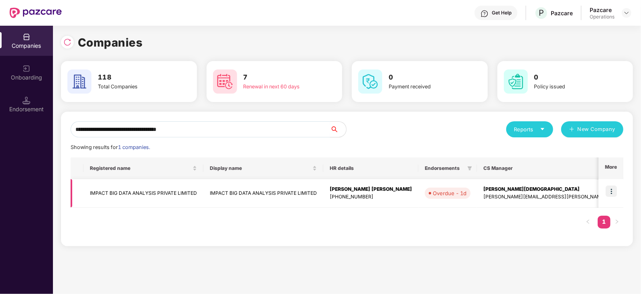
type input "**********"
click at [612, 195] on img at bounding box center [611, 190] width 11 height 11
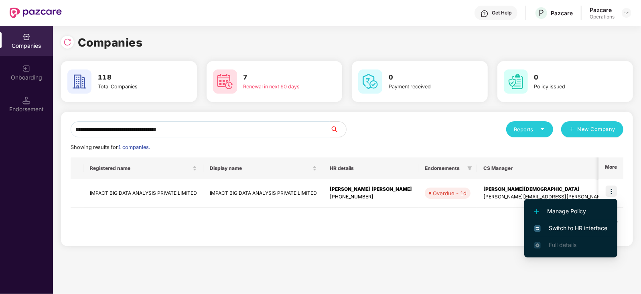
click at [593, 229] on span "Switch to HR interface" at bounding box center [570, 227] width 73 height 9
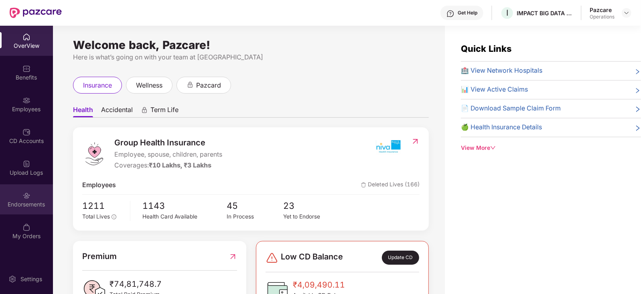
click at [44, 208] on div "Endorsements" at bounding box center [26, 199] width 53 height 30
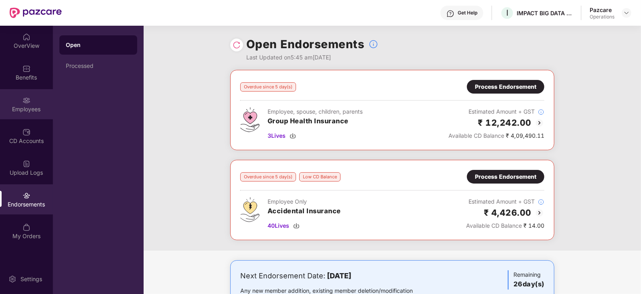
click at [38, 108] on div "Employees" at bounding box center [26, 109] width 53 height 8
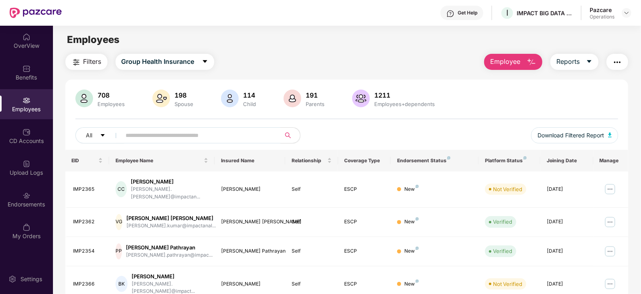
click at [84, 67] on button "Filters" at bounding box center [86, 62] width 42 height 16
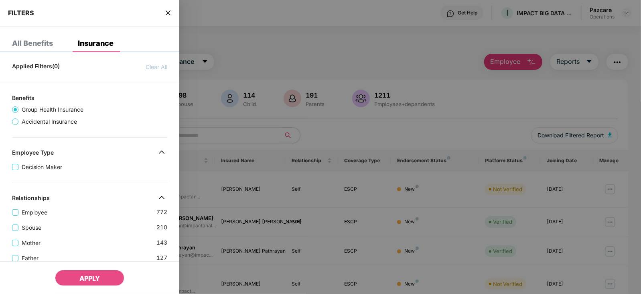
click at [172, 12] on div "FILTERS" at bounding box center [89, 13] width 179 height 26
click at [172, 10] on div "FILTERS" at bounding box center [89, 13] width 179 height 26
click at [171, 12] on icon "close" at bounding box center [168, 13] width 6 height 6
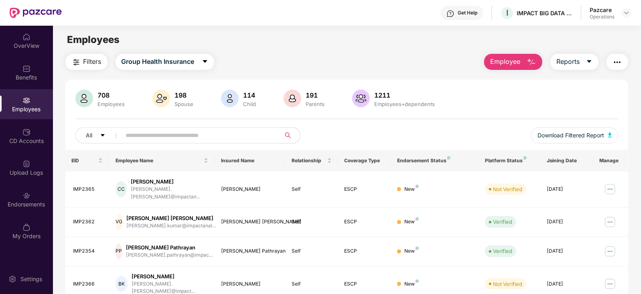
click at [85, 61] on span "Filters" at bounding box center [92, 62] width 18 height 10
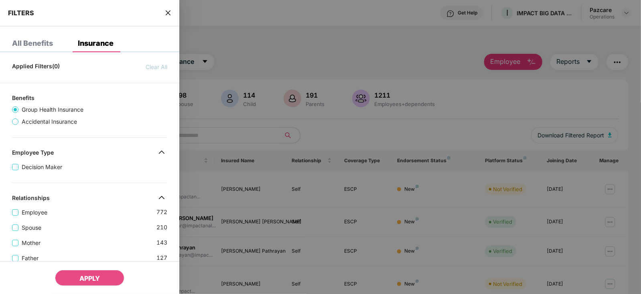
click at [57, 155] on div "Employee Type" at bounding box center [89, 154] width 179 height 10
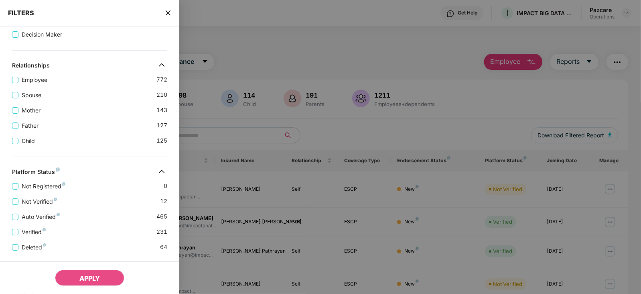
scroll to position [257, 0]
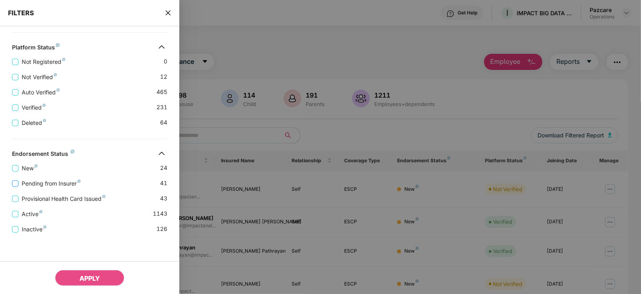
click at [41, 180] on span "Pending from Insurer" at bounding box center [50, 183] width 65 height 9
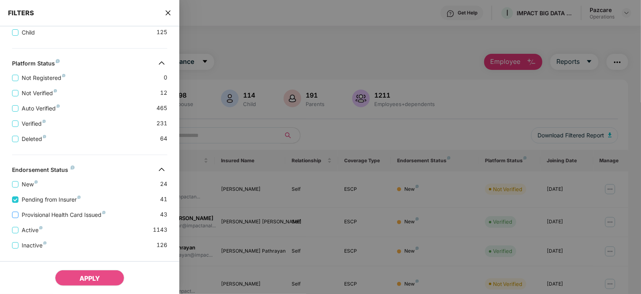
click at [51, 216] on span "Provisional Health Card Issued" at bounding box center [63, 214] width 90 height 9
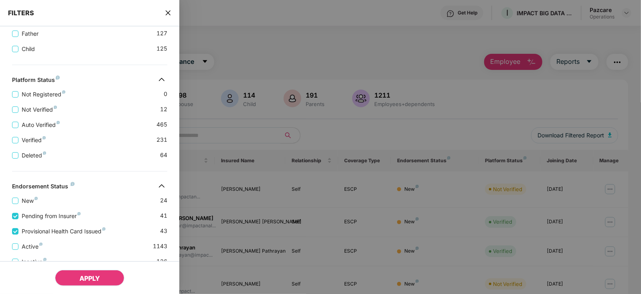
click at [99, 276] on span "APPLY" at bounding box center [89, 278] width 20 height 8
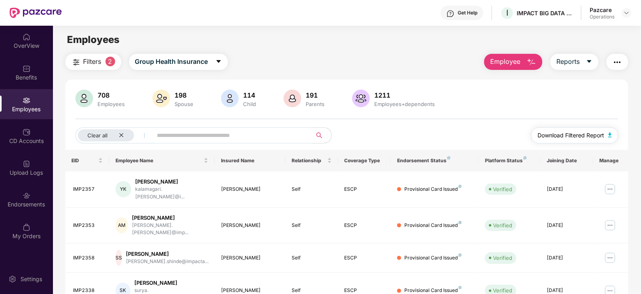
click at [608, 130] on button "Download Filtered Report" at bounding box center [574, 135] width 87 height 16
click at [614, 60] on img "button" at bounding box center [617, 62] width 10 height 10
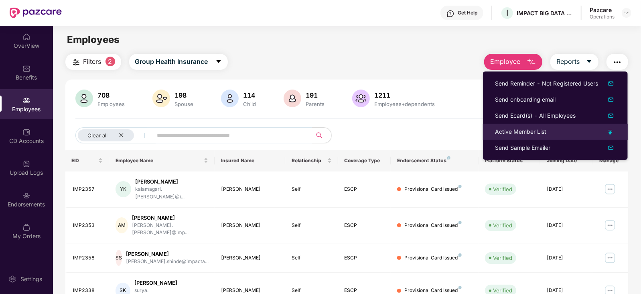
click at [519, 128] on div "Active Member List" at bounding box center [520, 131] width 51 height 9
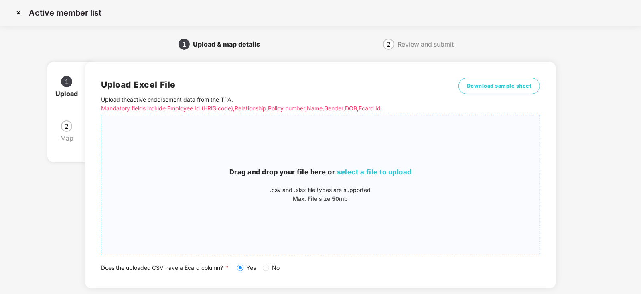
click at [372, 172] on span "select a file to upload" at bounding box center [374, 172] width 75 height 8
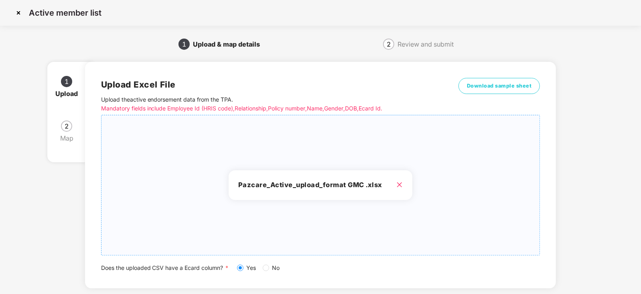
click at [579, 228] on div "1 Upload & map details 2 Review and submit 1 Upload 2 Map Upload Excel File Upl…" at bounding box center [320, 188] width 617 height 300
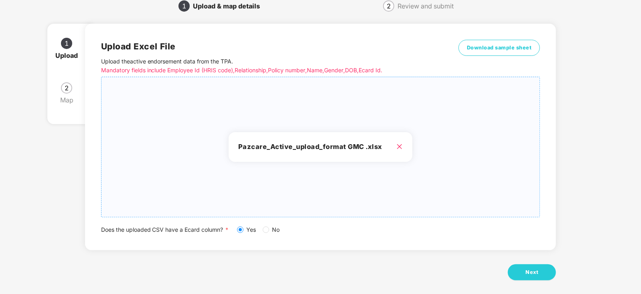
scroll to position [45, 0]
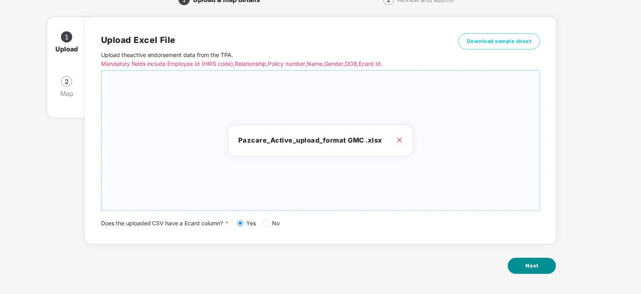
click at [530, 264] on span "Next" at bounding box center [531, 265] width 13 height 8
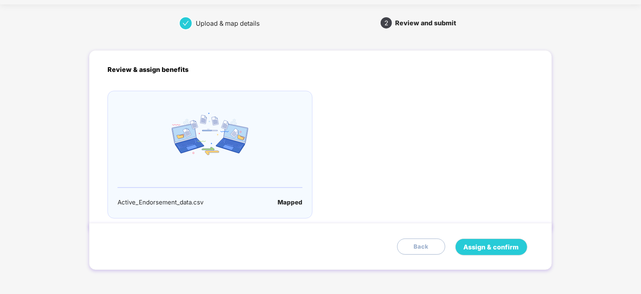
scroll to position [0, 0]
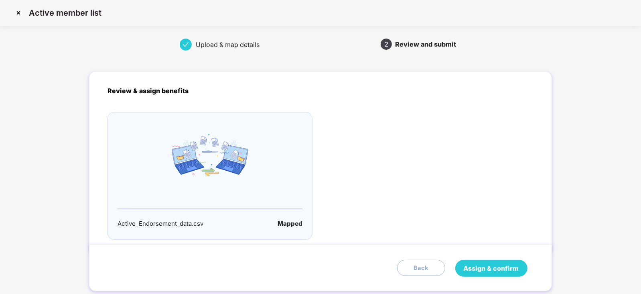
click at [498, 264] on span "Assign & confirm" at bounding box center [491, 268] width 55 height 10
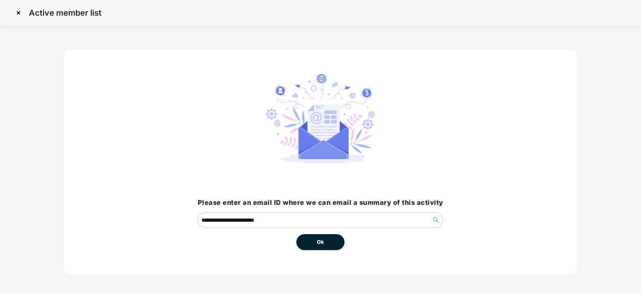
click at [323, 242] on span "Ok" at bounding box center [320, 242] width 7 height 8
click at [320, 242] on span "Ok" at bounding box center [320, 242] width 7 height 8
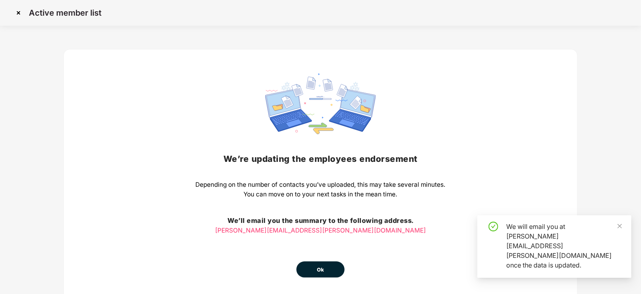
click at [320, 267] on span "Ok" at bounding box center [320, 269] width 7 height 8
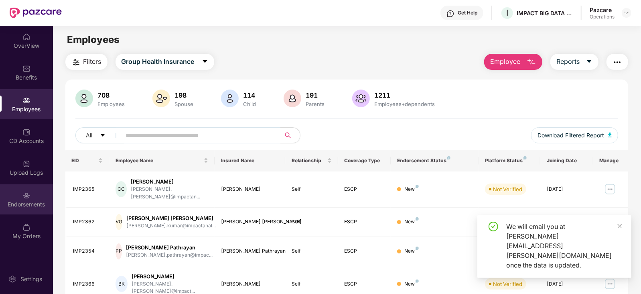
click at [20, 205] on div "Endorsements" at bounding box center [26, 204] width 53 height 8
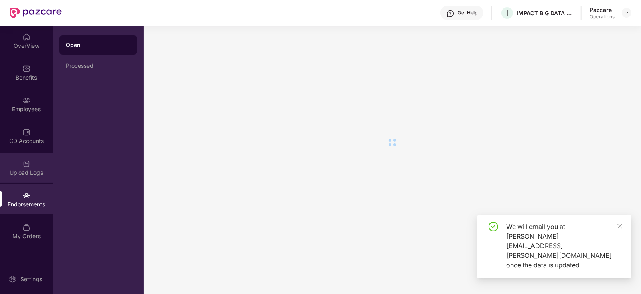
click at [20, 174] on div "Upload Logs" at bounding box center [26, 172] width 53 height 8
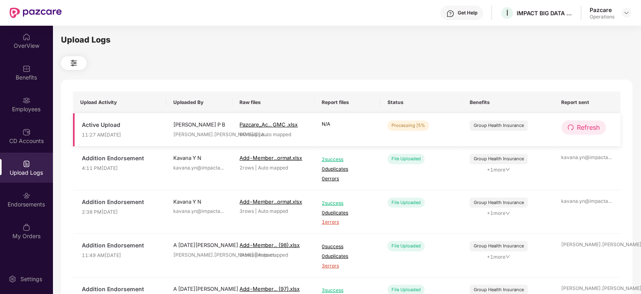
click at [595, 127] on span "Refresh" at bounding box center [588, 127] width 23 height 10
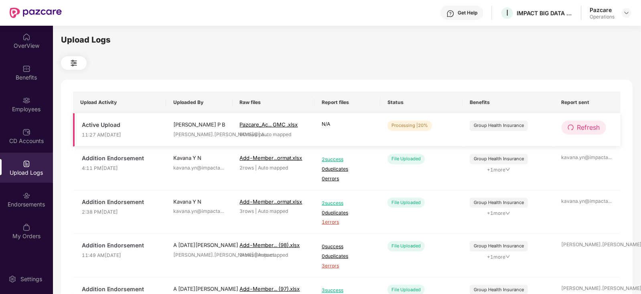
click at [594, 126] on span "Refresh" at bounding box center [588, 127] width 23 height 10
click at [594, 123] on span "Refresh" at bounding box center [588, 127] width 23 height 10
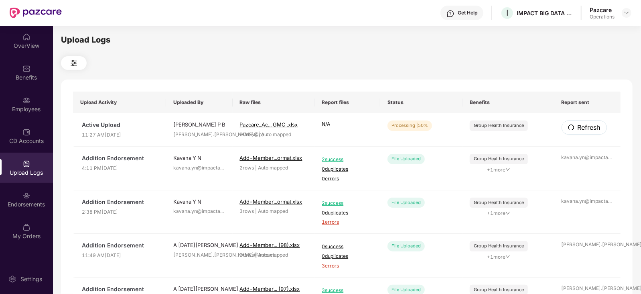
click at [594, 123] on span "Refresh" at bounding box center [588, 127] width 23 height 10
click at [593, 123] on span "Refresh" at bounding box center [588, 127] width 23 height 10
click at [593, 122] on span "Refresh" at bounding box center [588, 127] width 23 height 10
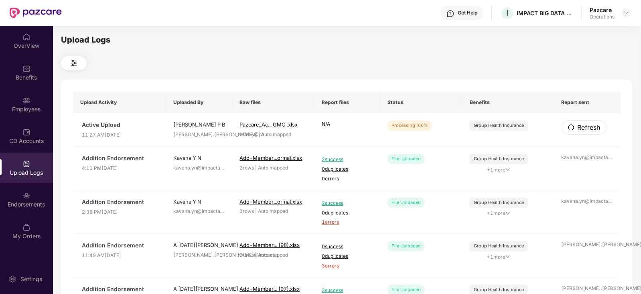
click at [592, 122] on span "Refresh" at bounding box center [588, 127] width 23 height 10
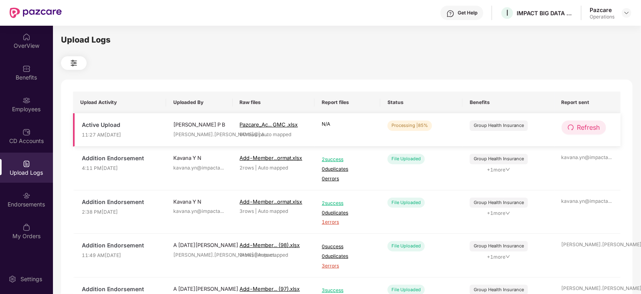
click at [592, 122] on span "Refresh" at bounding box center [588, 127] width 23 height 10
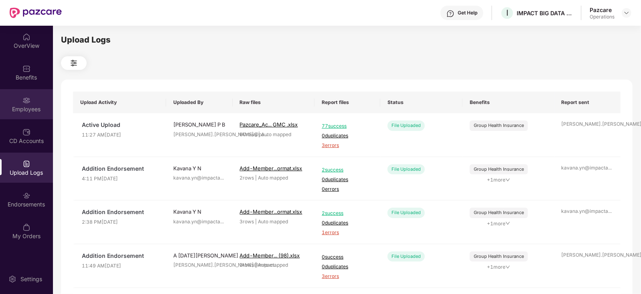
click at [32, 113] on div "Employees" at bounding box center [26, 104] width 53 height 30
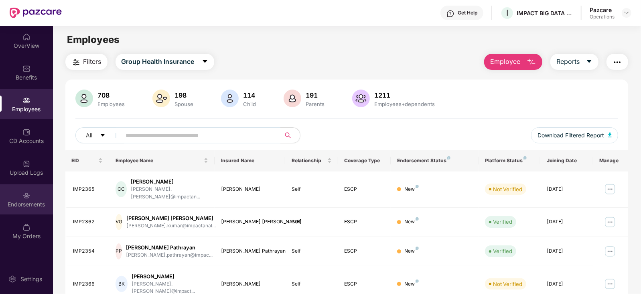
click at [37, 206] on div "Endorsements" at bounding box center [26, 204] width 53 height 8
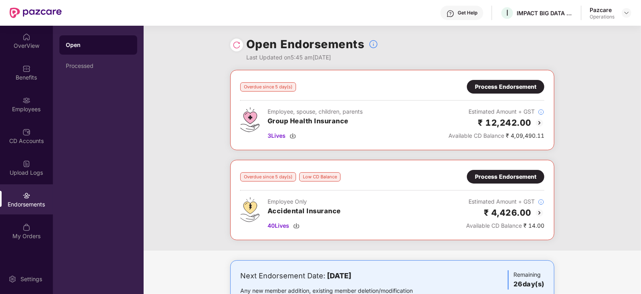
click at [519, 180] on div "Process Endorsement" at bounding box center [505, 176] width 61 height 9
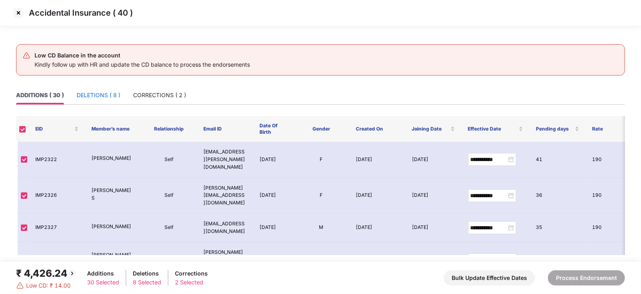
click at [119, 92] on div "DELETIONS ( 8 )" at bounding box center [99, 95] width 44 height 9
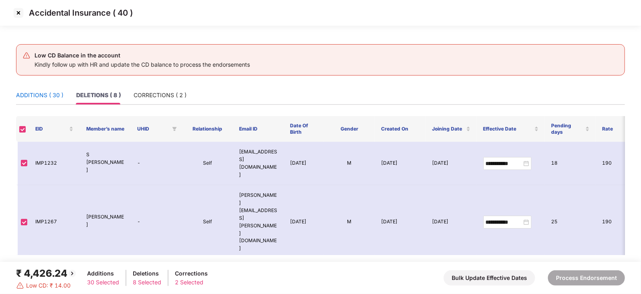
click at [44, 91] on div "ADDITIONS ( 30 )" at bounding box center [39, 95] width 47 height 9
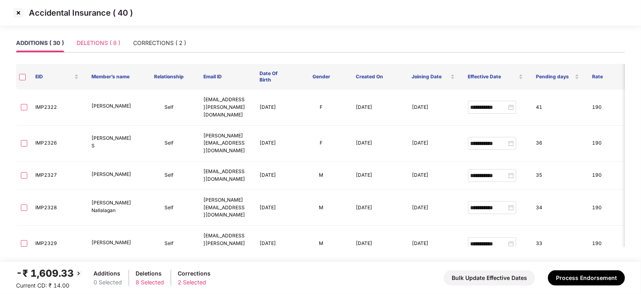
click at [114, 48] on div "DELETIONS ( 8 )" at bounding box center [99, 43] width 44 height 18
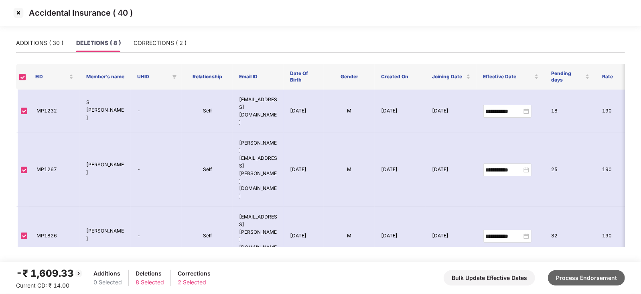
click at [573, 272] on button "Process Endorsement" at bounding box center [586, 277] width 77 height 15
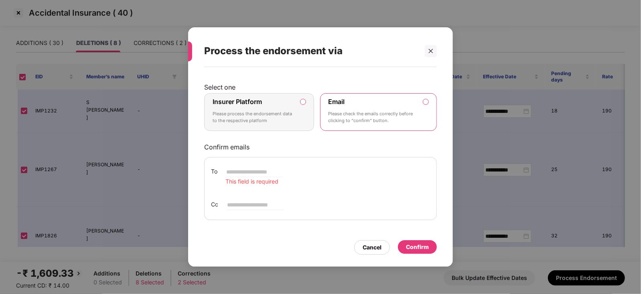
click at [306, 103] on label "Insurer Platform Please process the endorsement data to the respective platform" at bounding box center [259, 112] width 110 height 38
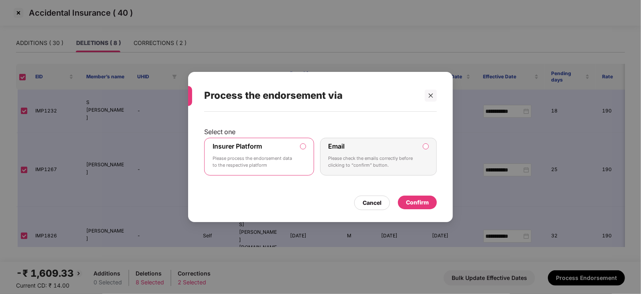
click at [407, 201] on div "Confirm" at bounding box center [417, 202] width 23 height 9
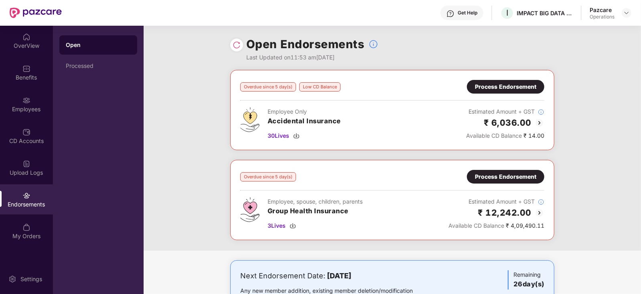
click at [475, 177] on div "Process Endorsement" at bounding box center [505, 176] width 61 height 9
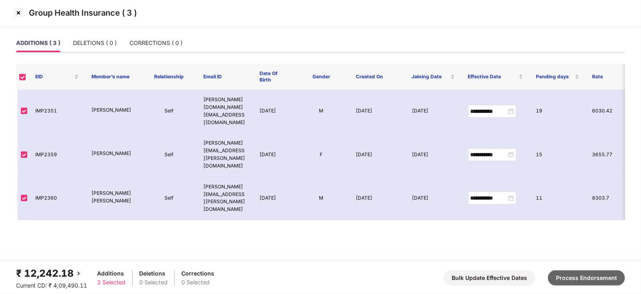
click at [574, 282] on button "Process Endorsement" at bounding box center [586, 277] width 77 height 15
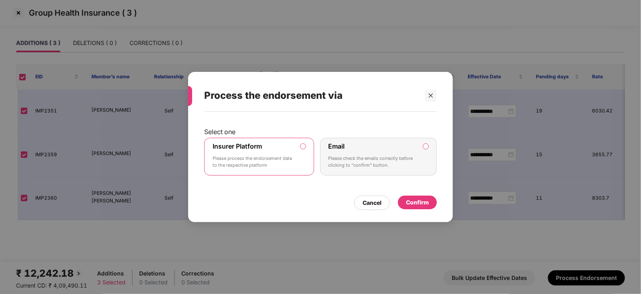
click at [420, 202] on div "Confirm" at bounding box center [417, 202] width 23 height 9
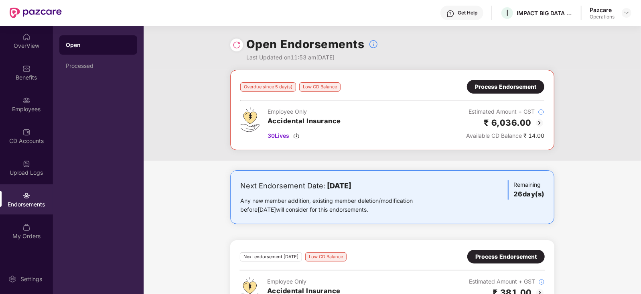
click at [82, 64] on div "Processed" at bounding box center [98, 66] width 65 height 6
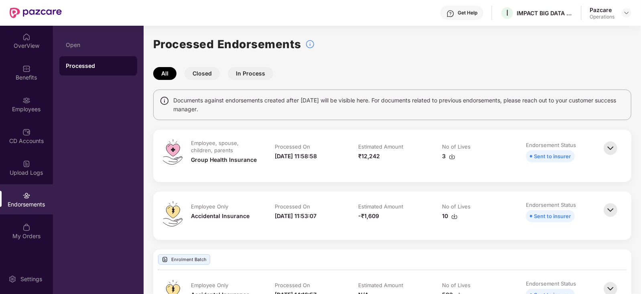
click at [452, 158] on img at bounding box center [452, 156] width 6 height 6
click at [428, 221] on td "Estimated Amount -₹1,609" at bounding box center [393, 215] width 84 height 29
click at [456, 217] on img at bounding box center [454, 216] width 6 height 6
